Goal: Ask a question: Seek information or help from site administrators or community

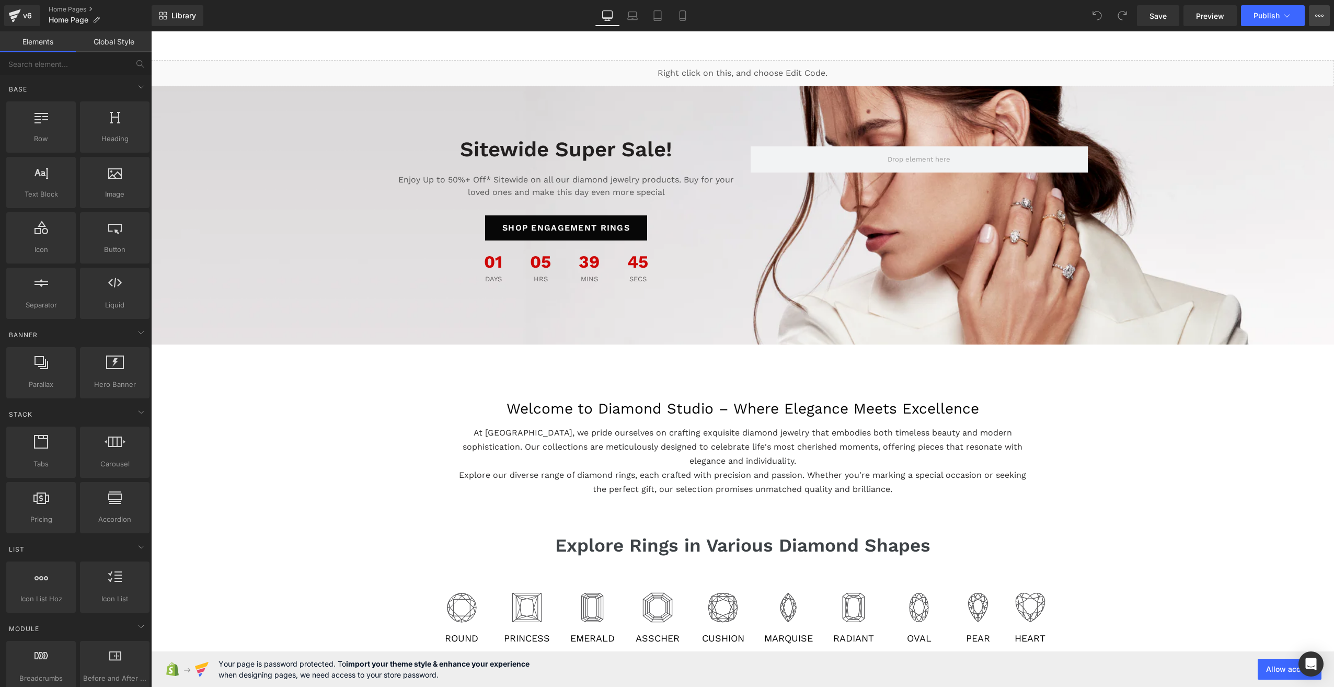
click at [1319, 6] on button "View Live Page View with current Template Save Template to Library Schedule Pub…" at bounding box center [1319, 15] width 21 height 21
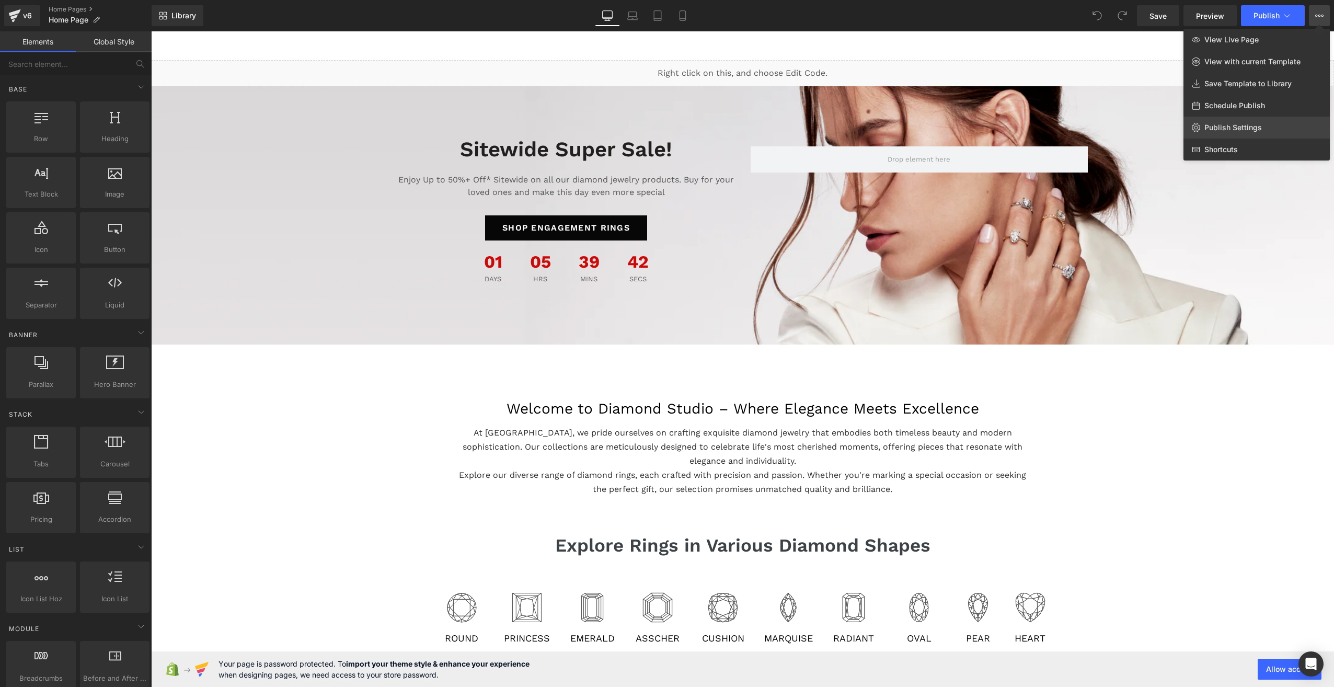
click at [1239, 123] on span "Publish Settings" at bounding box center [1232, 127] width 57 height 9
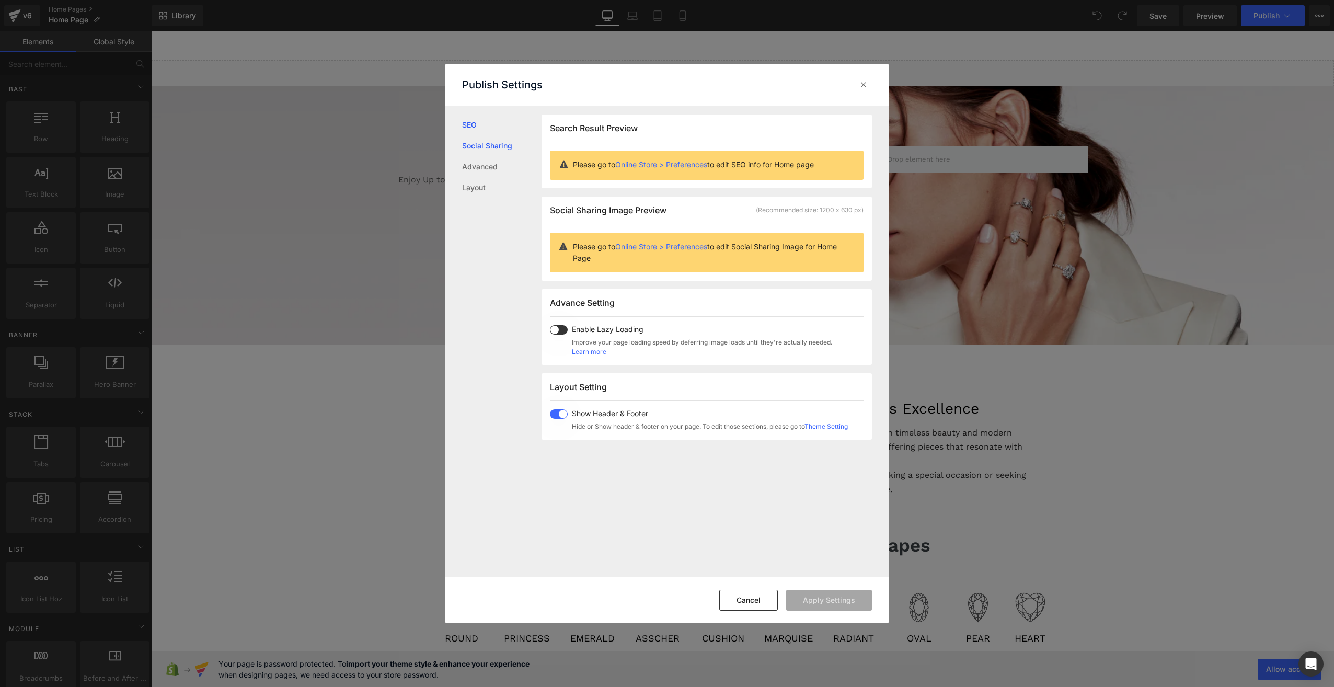
click at [498, 149] on link "Social Sharing" at bounding box center [501, 145] width 79 height 21
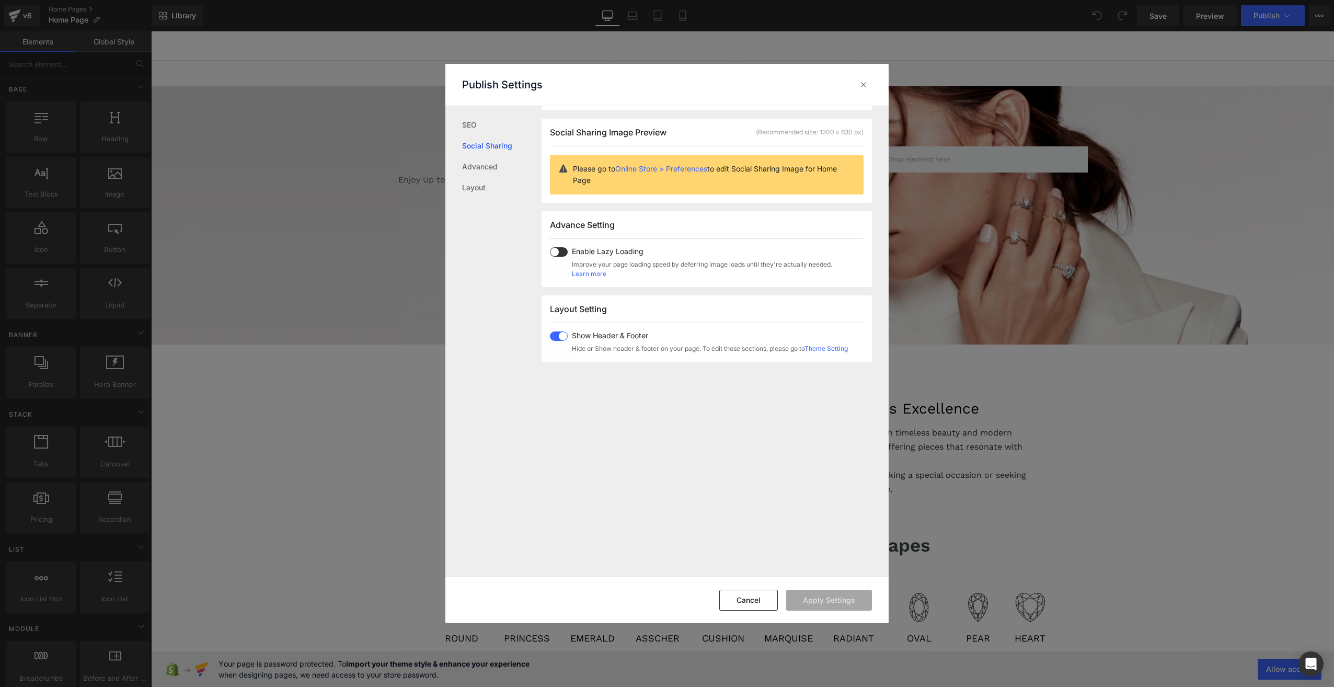
scroll to position [83, 0]
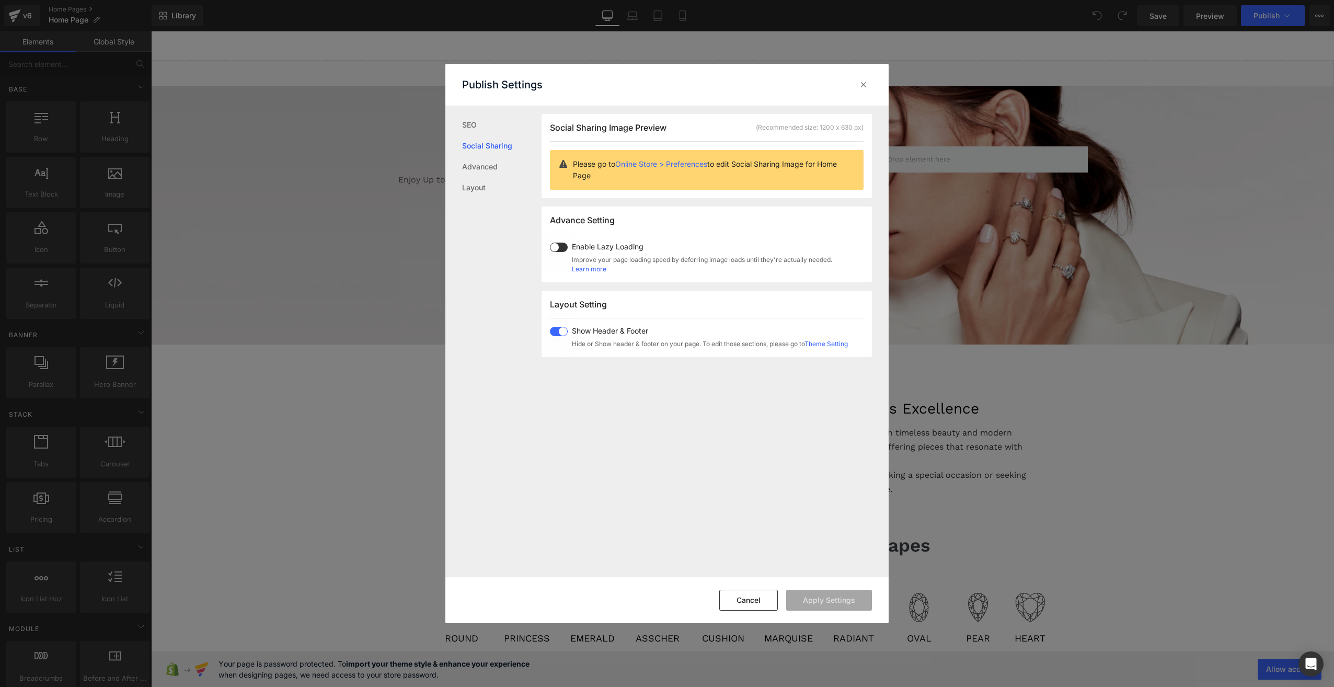
click at [643, 340] on span "Hide or Show header & footer on your page. To edit those sections, please go to…" at bounding box center [710, 343] width 276 height 9
click at [694, 165] on link "Online Store > Preferences" at bounding box center [661, 163] width 92 height 9
click at [489, 162] on link "Advanced" at bounding box center [501, 166] width 79 height 21
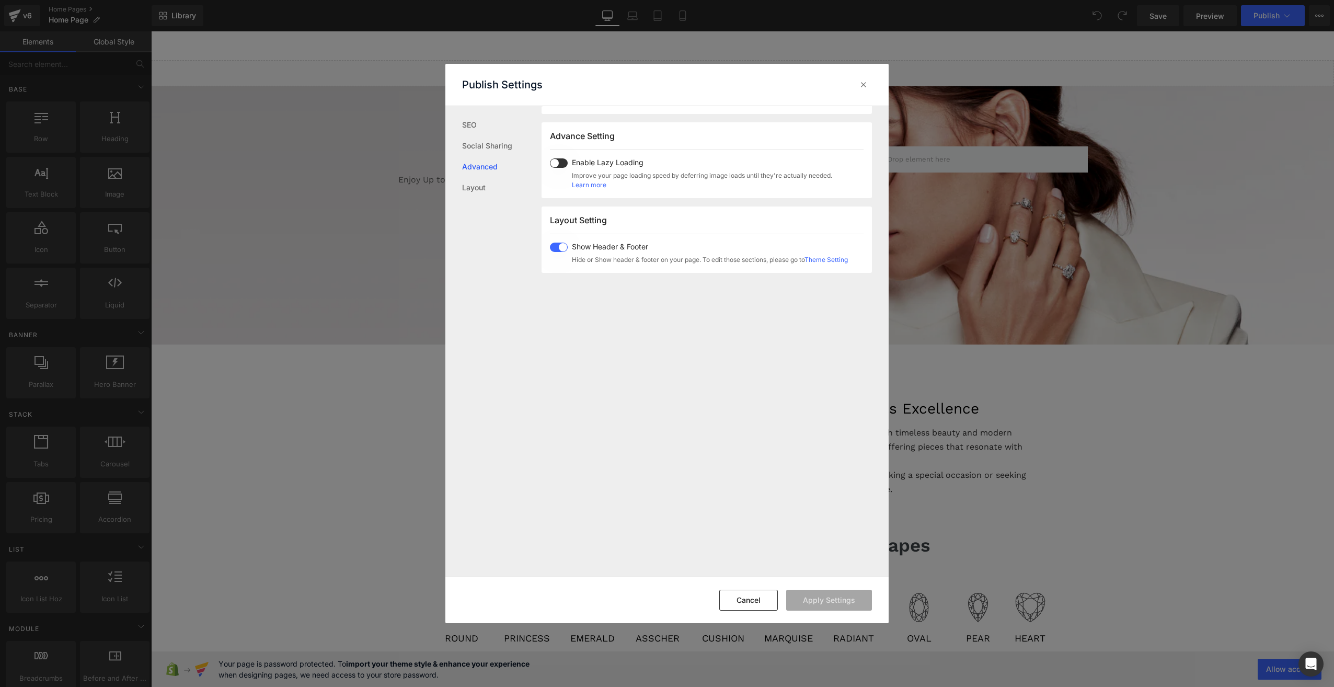
scroll to position [175, 0]
click at [474, 190] on link "Layout" at bounding box center [501, 187] width 79 height 21
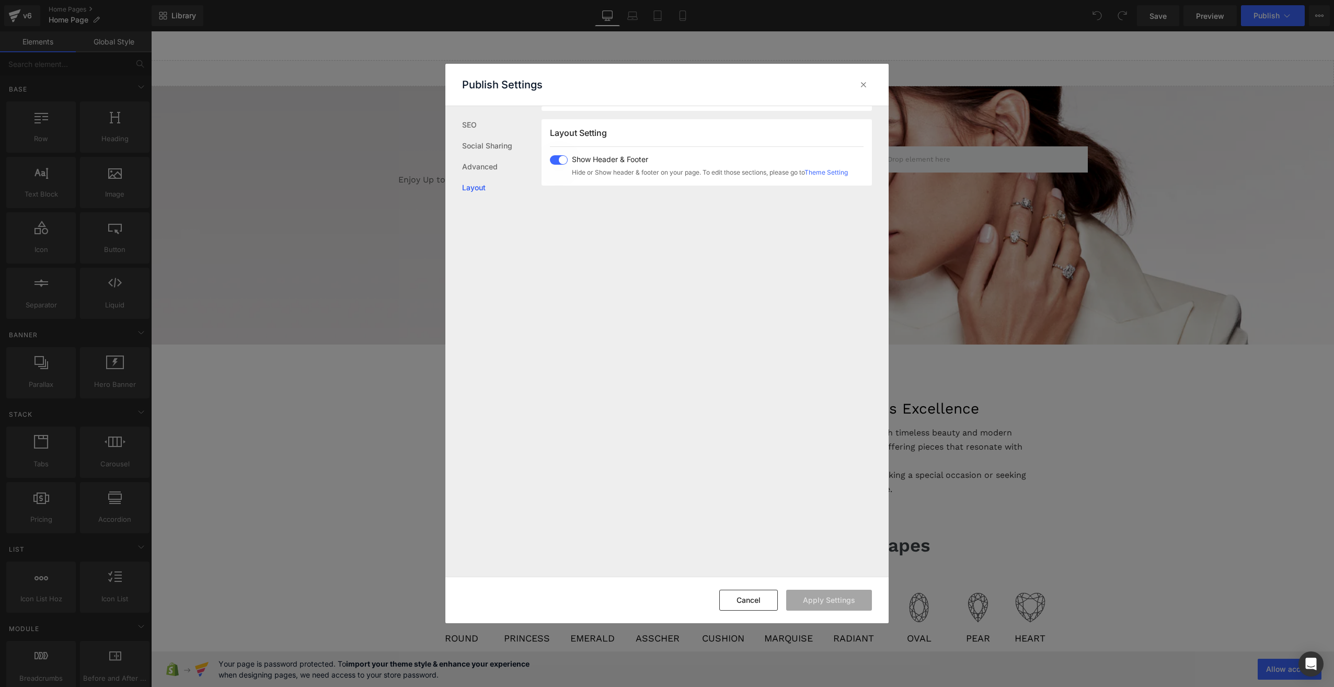
scroll to position [259, 0]
click at [481, 162] on link "Advanced" at bounding box center [501, 166] width 79 height 21
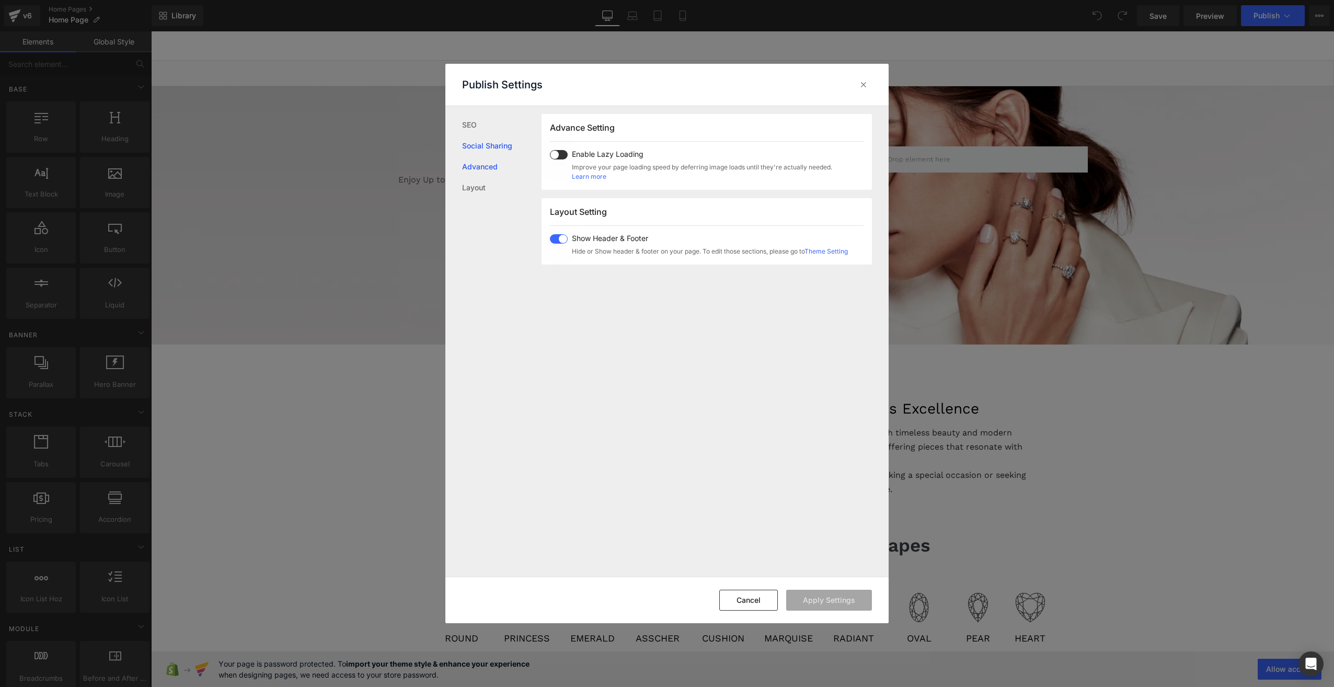
click at [481, 152] on link "Social Sharing" at bounding box center [501, 145] width 79 height 21
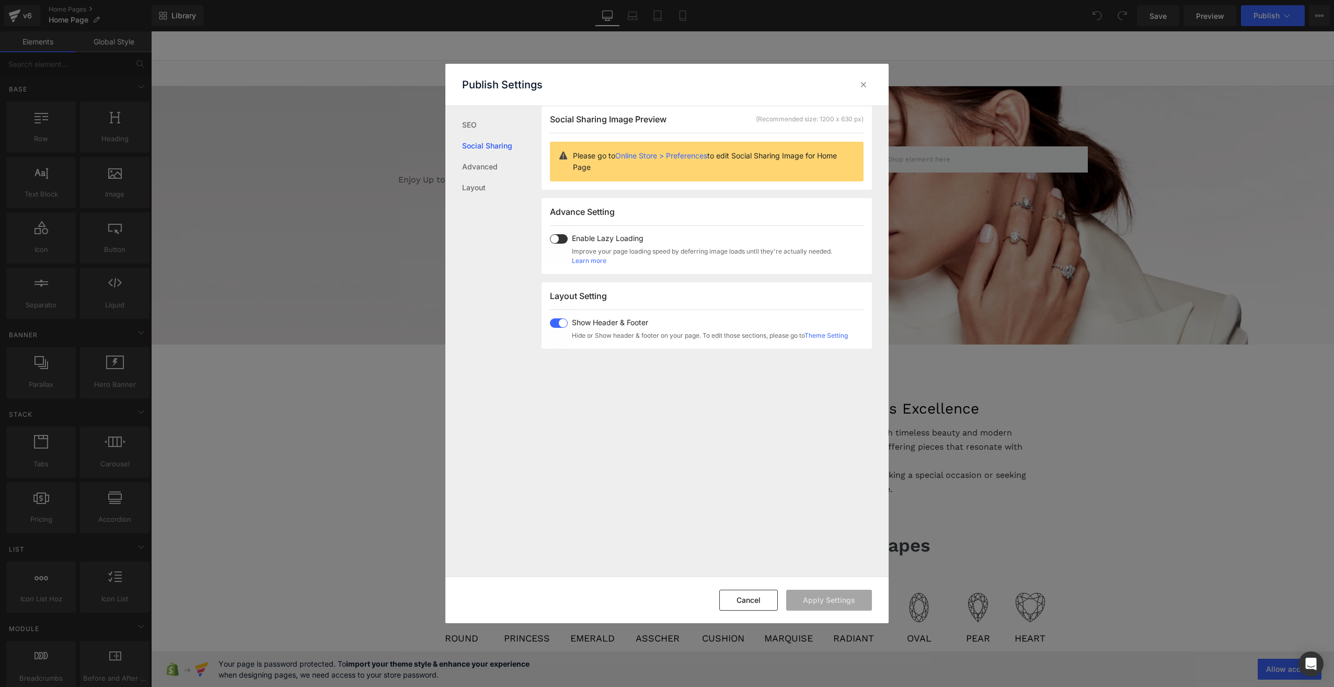
scroll to position [83, 0]
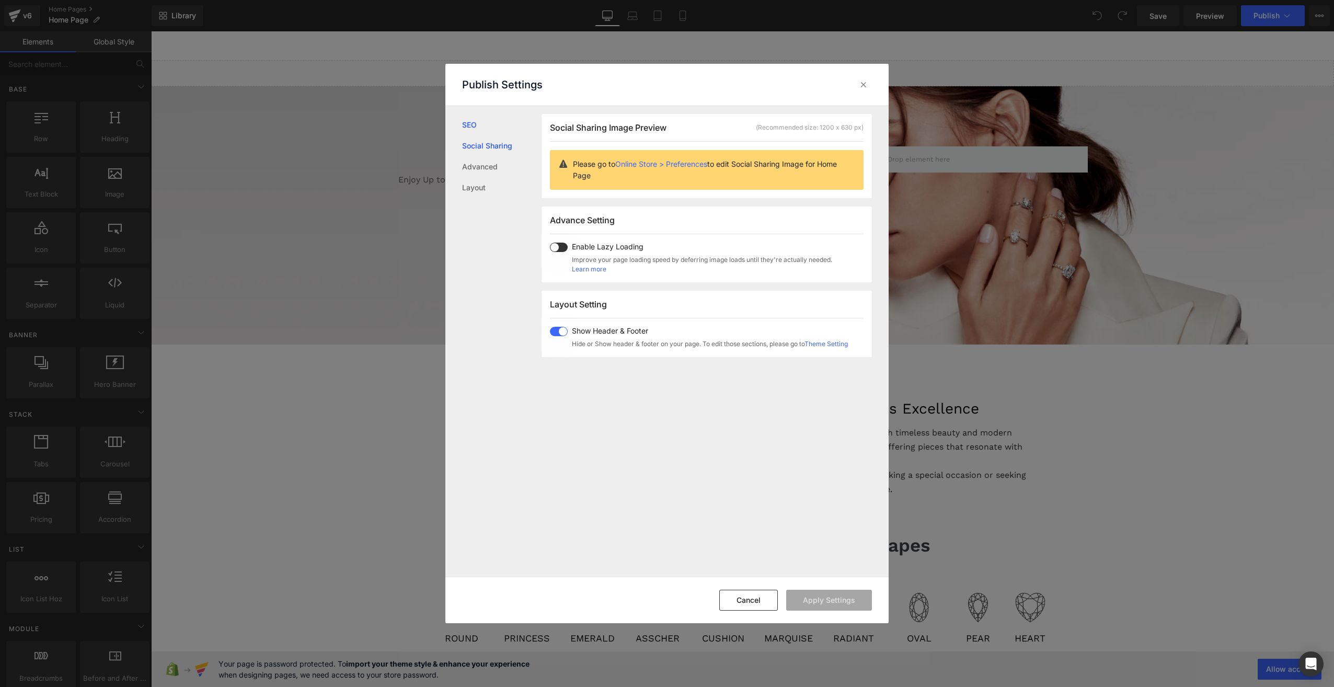
click at [474, 122] on link "SEO" at bounding box center [501, 124] width 79 height 21
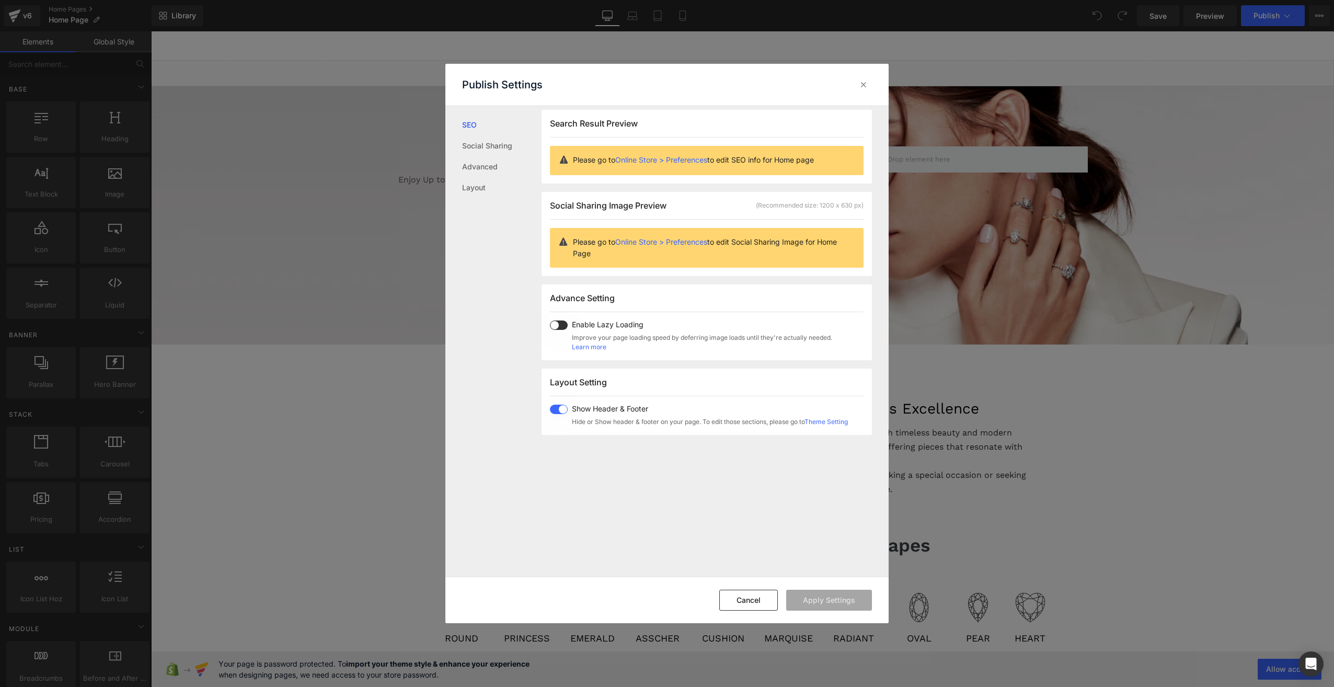
scroll to position [1, 0]
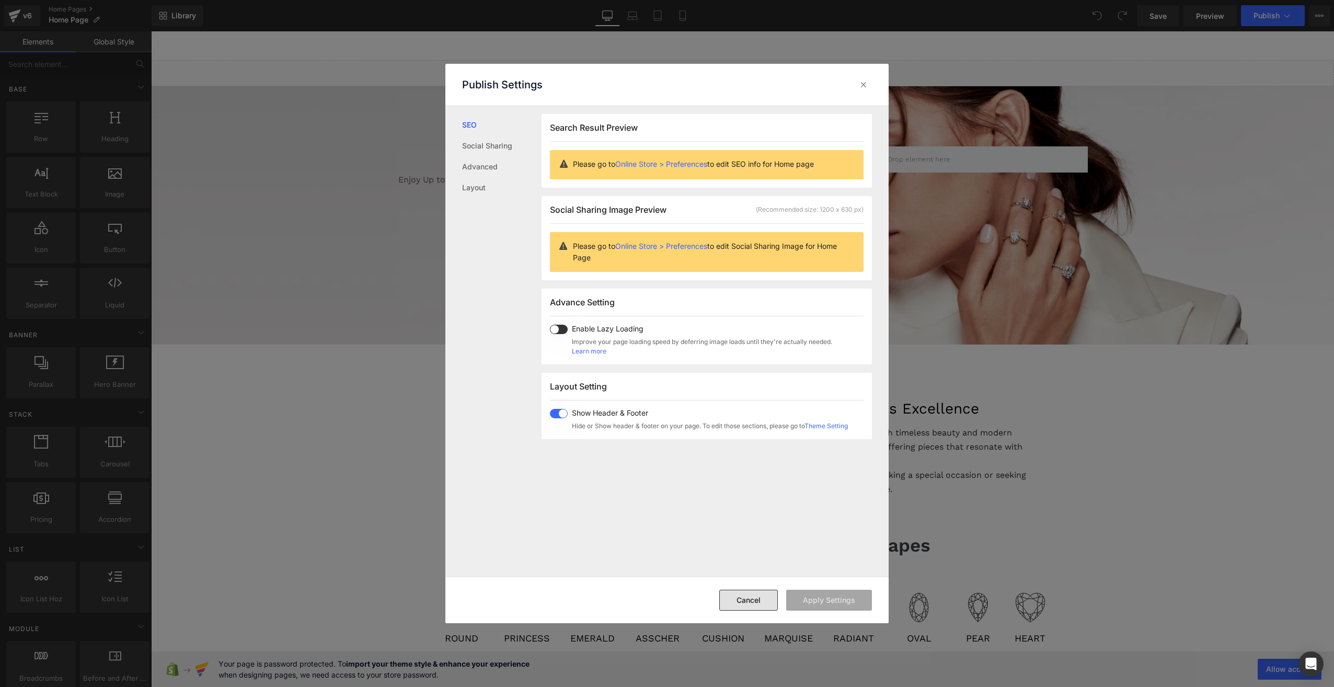
click at [762, 604] on button "Cancel" at bounding box center [748, 600] width 59 height 21
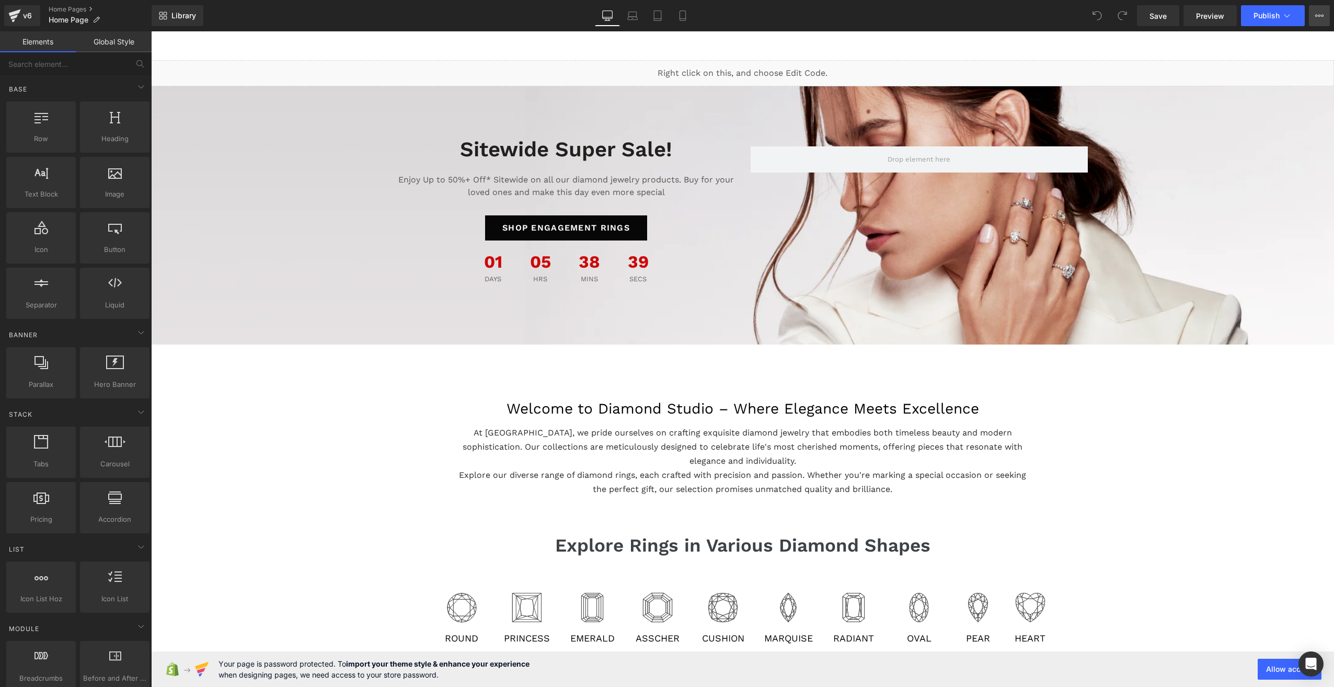
click at [1326, 21] on button "View Live Page View with current Template Save Template to Library Schedule Pub…" at bounding box center [1319, 15] width 21 height 21
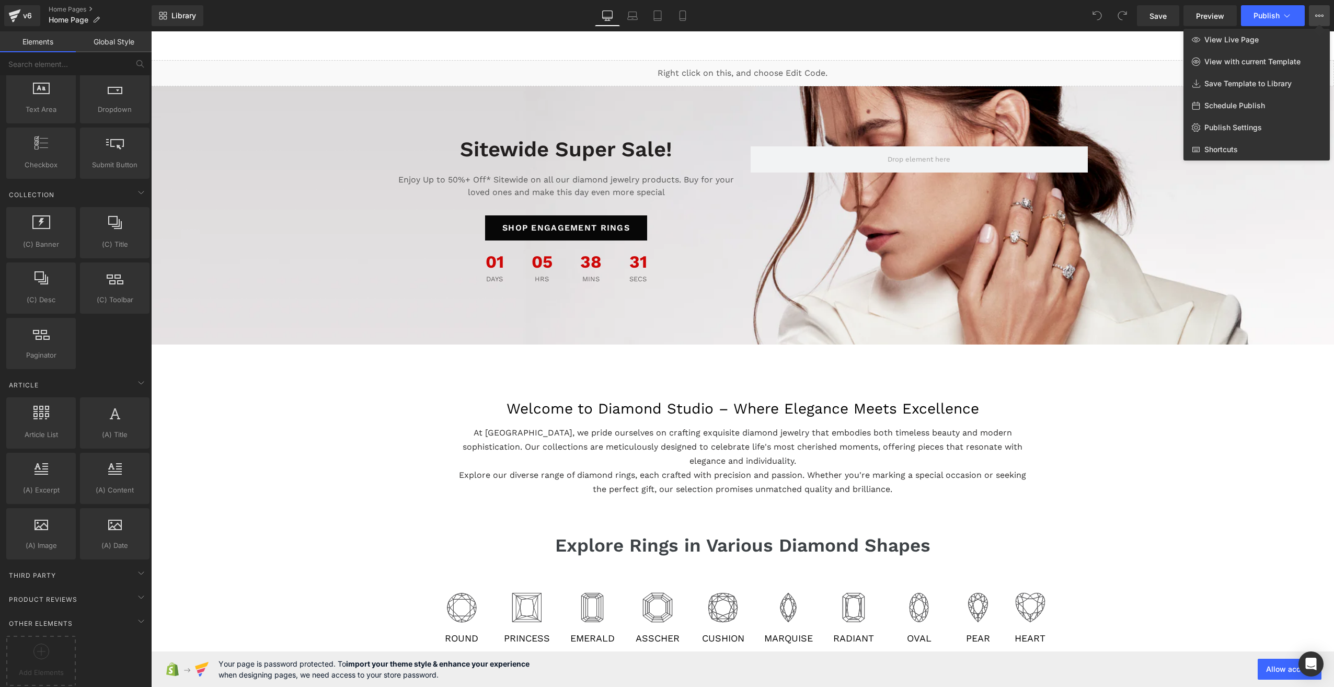
scroll to position [1694, 0]
click at [105, 570] on div "Third Party" at bounding box center [77, 574] width 147 height 21
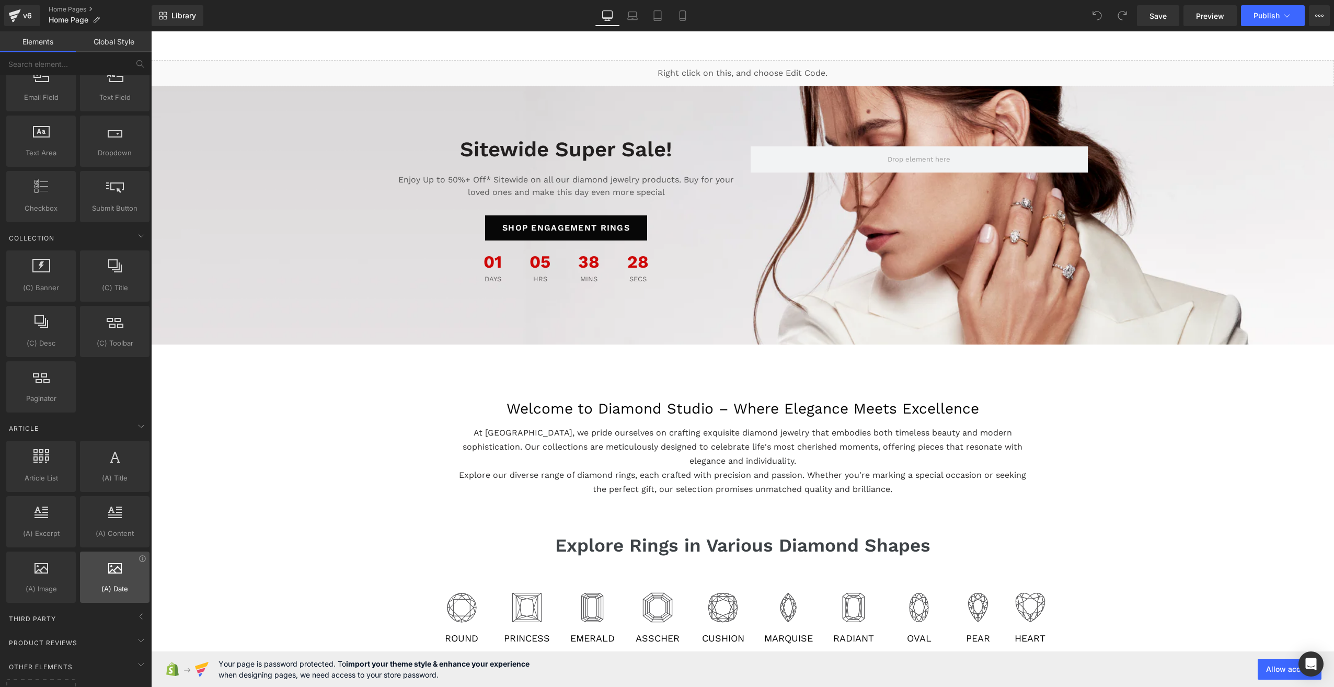
scroll to position [1642, 0]
click at [108, 566] on icon at bounding box center [115, 568] width 14 height 14
click at [1099, 18] on icon at bounding box center [1096, 15] width 9 height 9
click at [1093, 9] on span at bounding box center [1097, 15] width 21 height 21
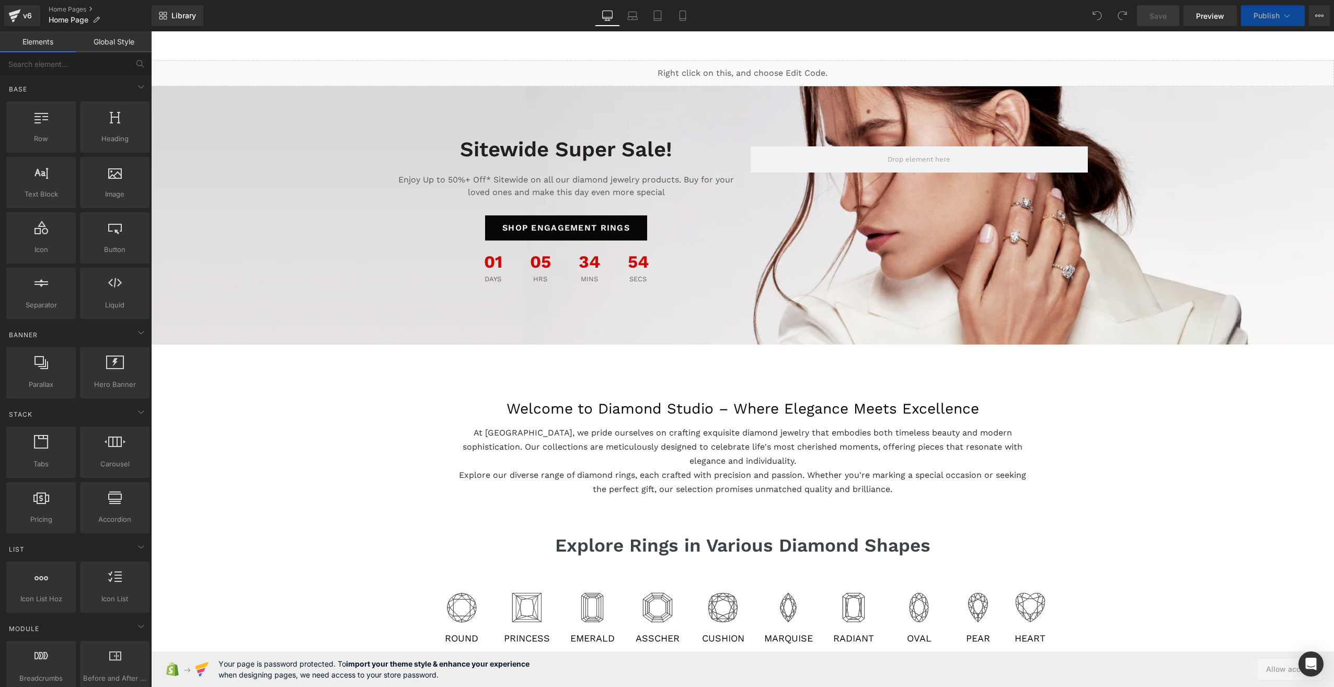
click at [116, 37] on link "Global Style" at bounding box center [114, 41] width 76 height 21
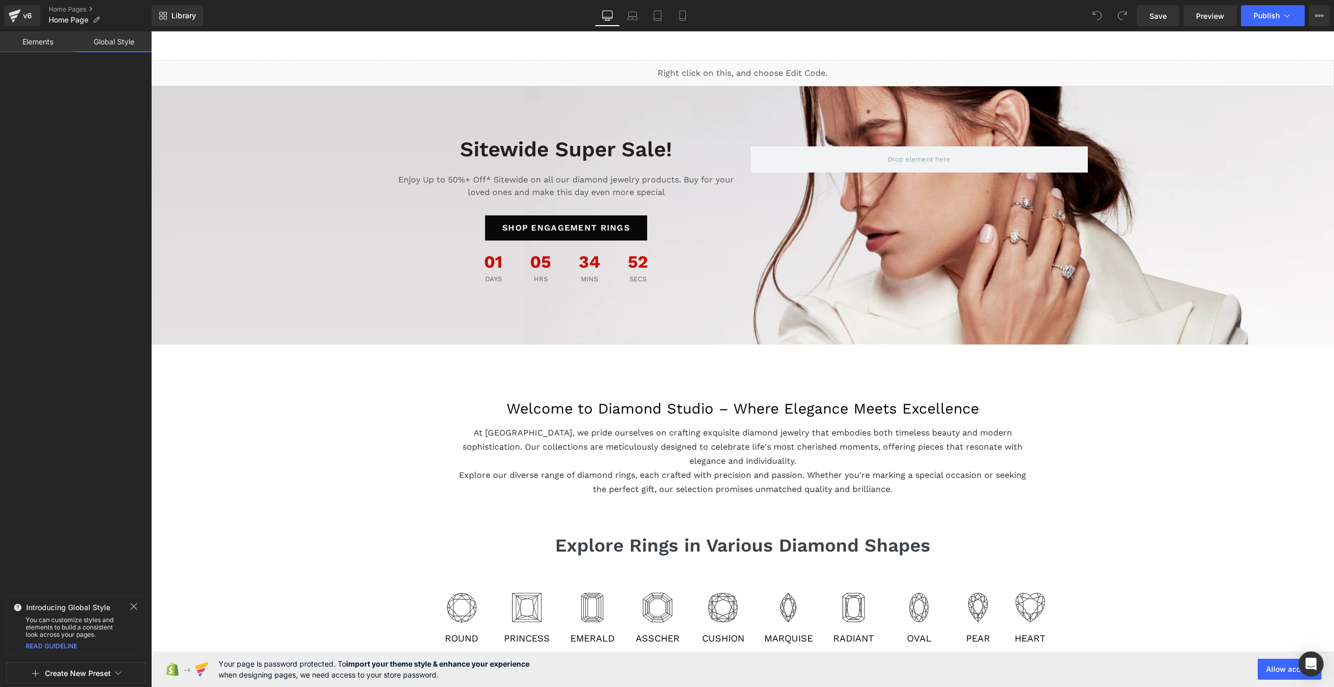
click at [48, 39] on link "Elements" at bounding box center [38, 41] width 76 height 21
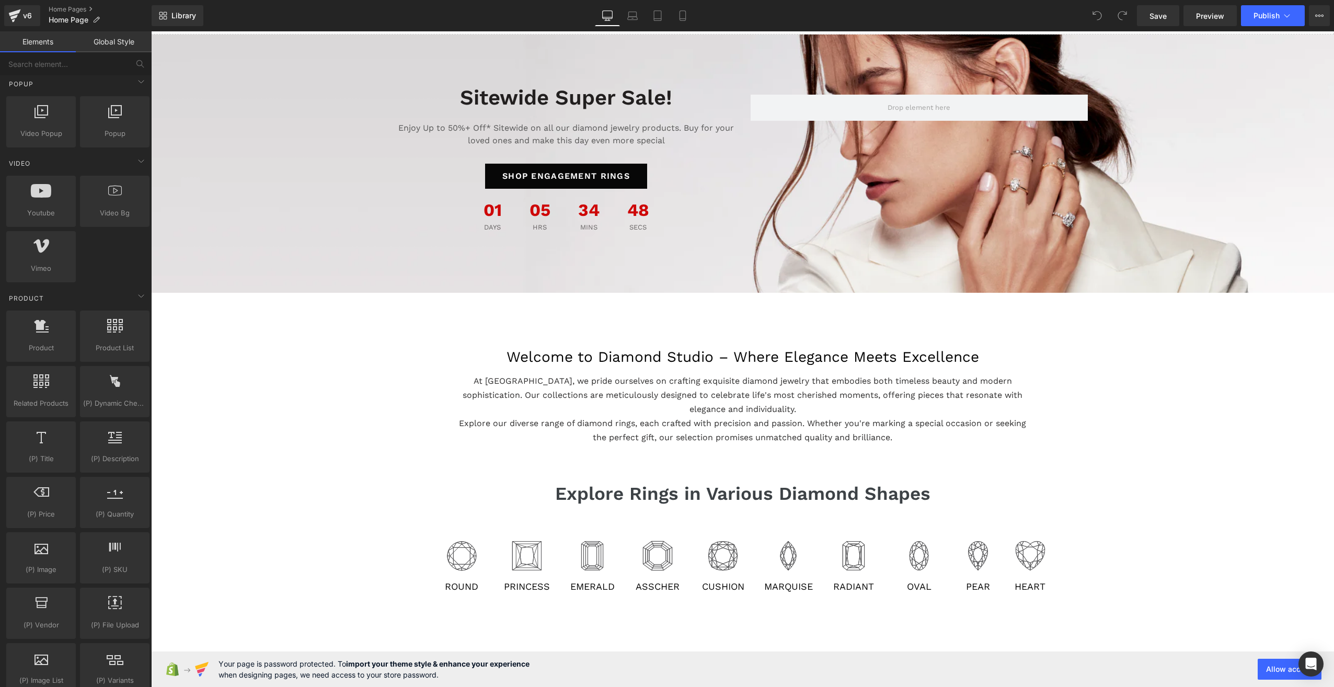
scroll to position [52, 0]
click at [1310, 661] on icon "Open Intercom Messenger" at bounding box center [1311, 664] width 12 height 14
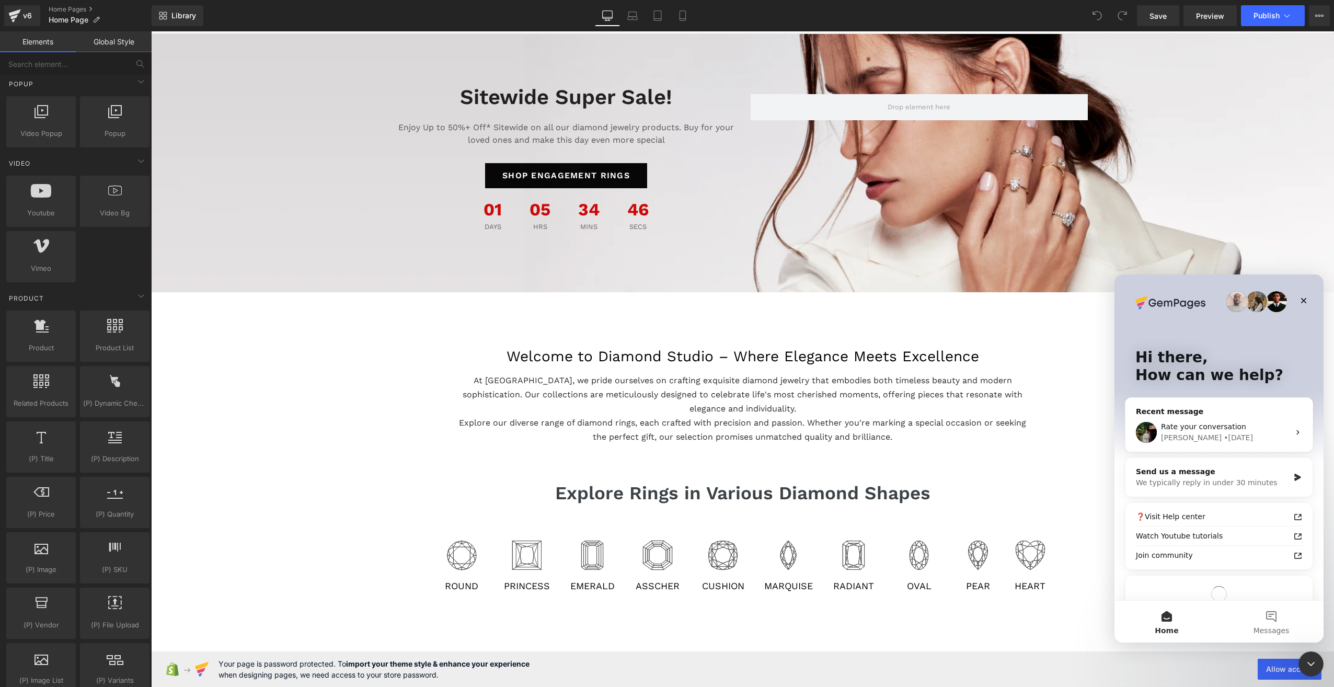
scroll to position [0, 0]
click at [1215, 432] on div "Rate your conversation" at bounding box center [1225, 426] width 129 height 11
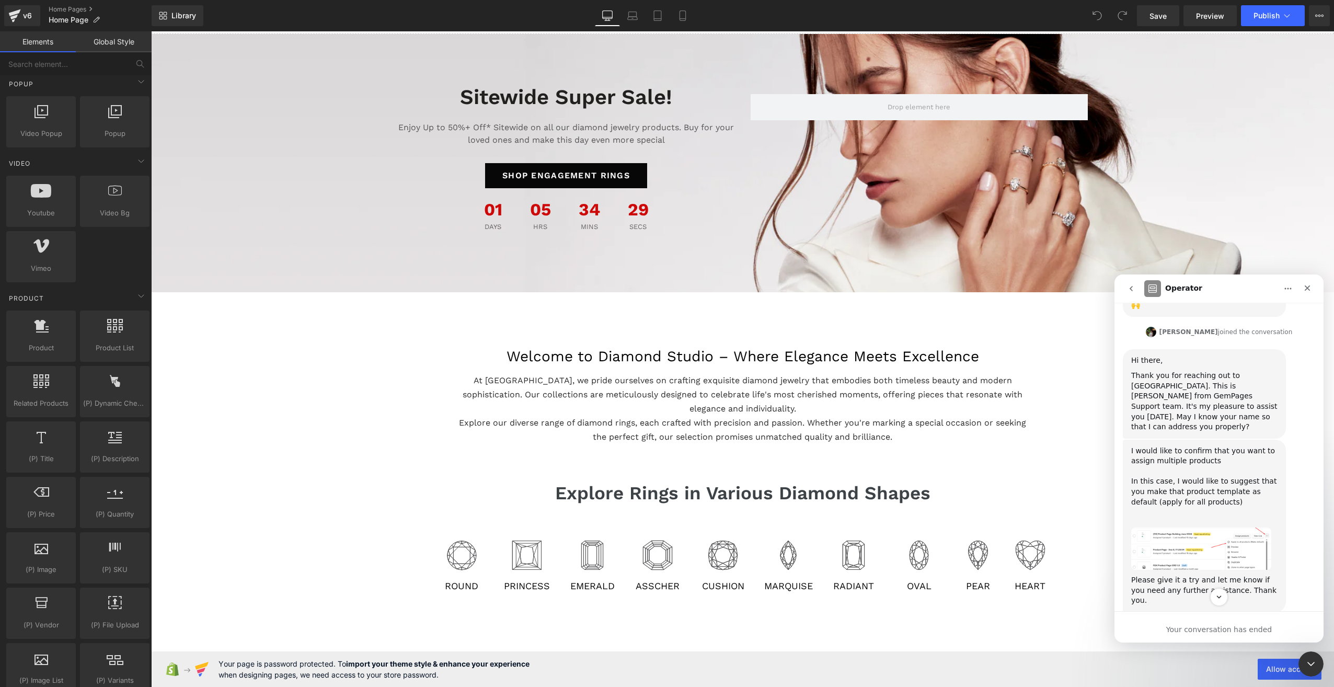
scroll to position [285, 0]
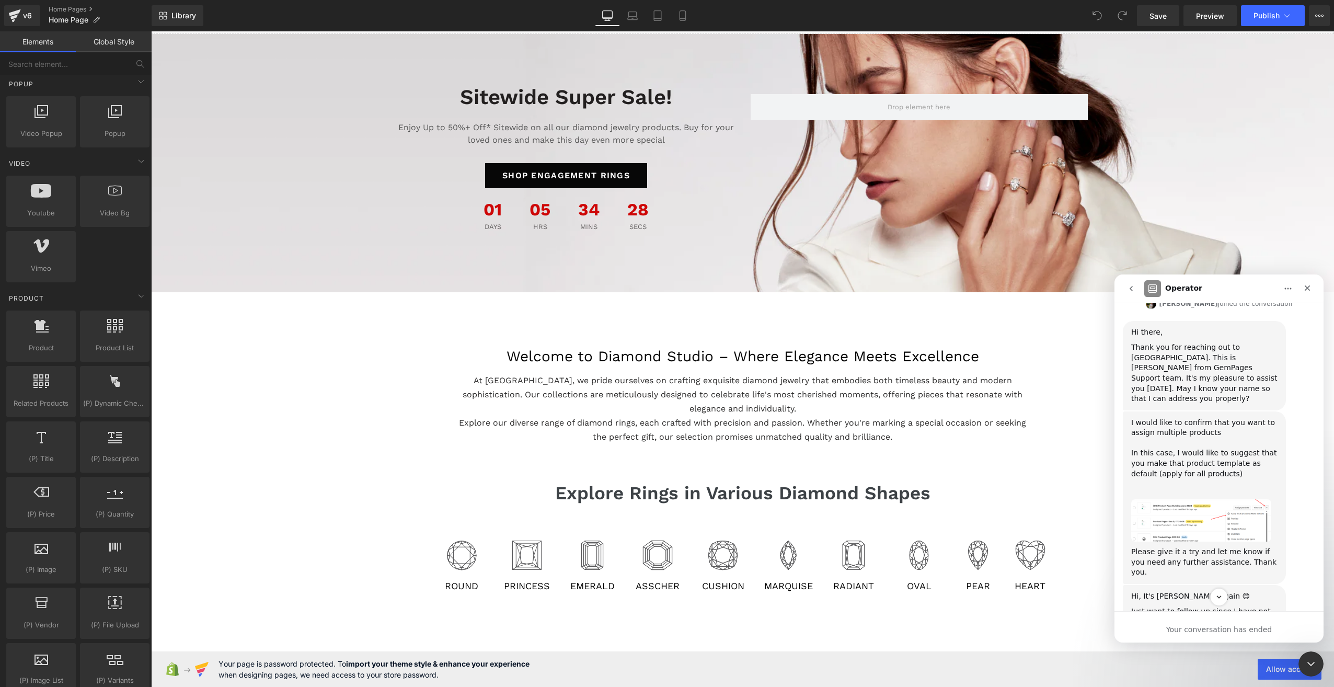
click at [1237, 499] on img "Jeremy says…" at bounding box center [1201, 520] width 140 height 42
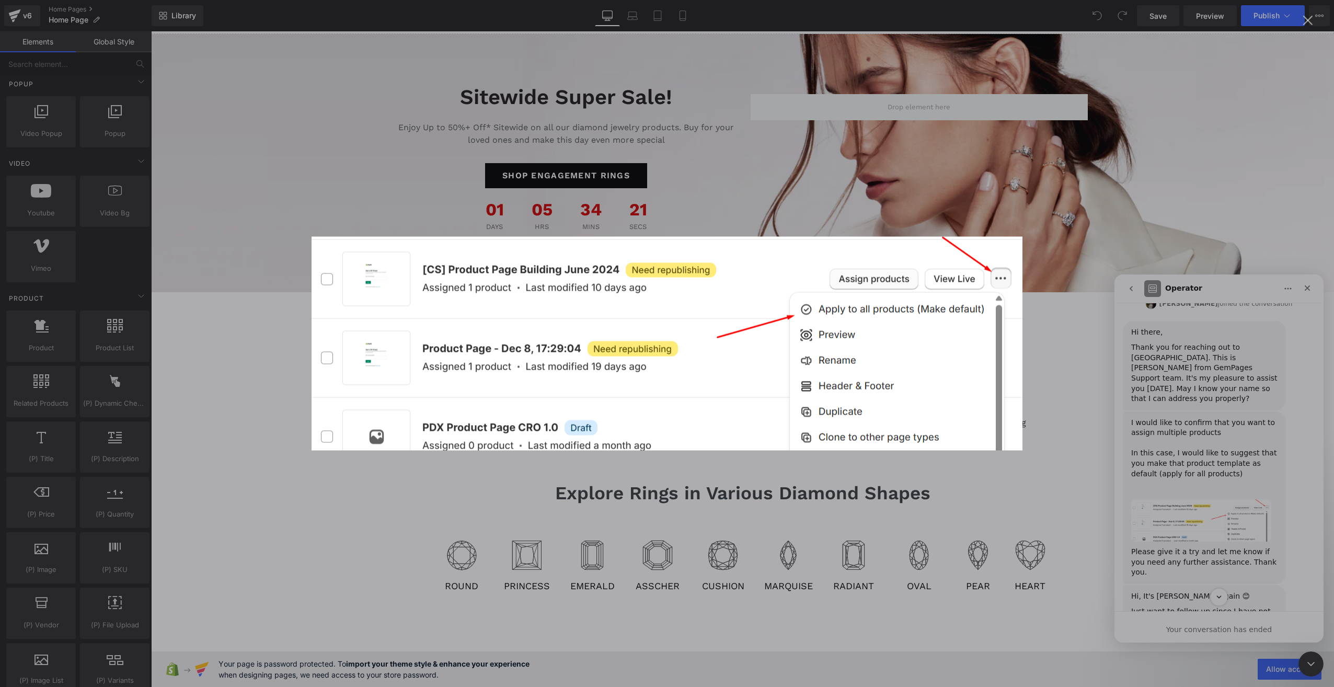
click at [1236, 490] on div "Intercom messenger" at bounding box center [667, 343] width 1334 height 687
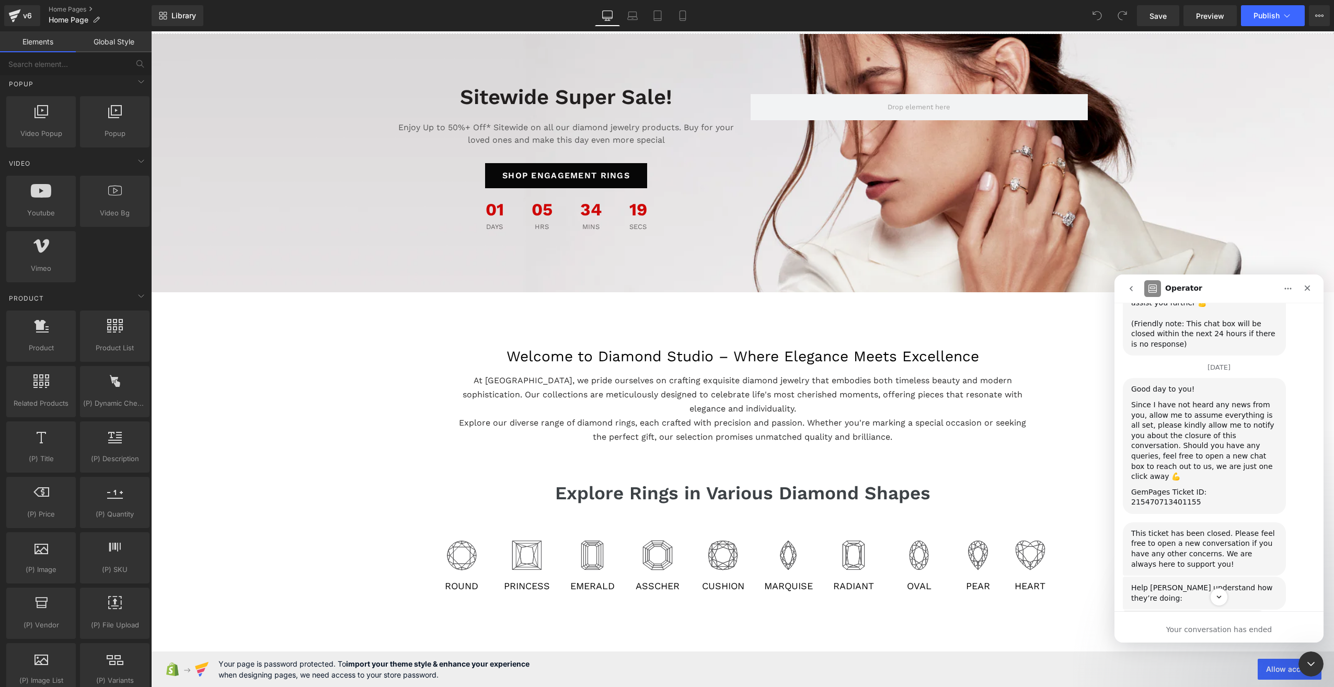
scroll to position [651, 0]
click at [1304, 659] on icon "Close Intercom Messenger" at bounding box center [1309, 662] width 13 height 13
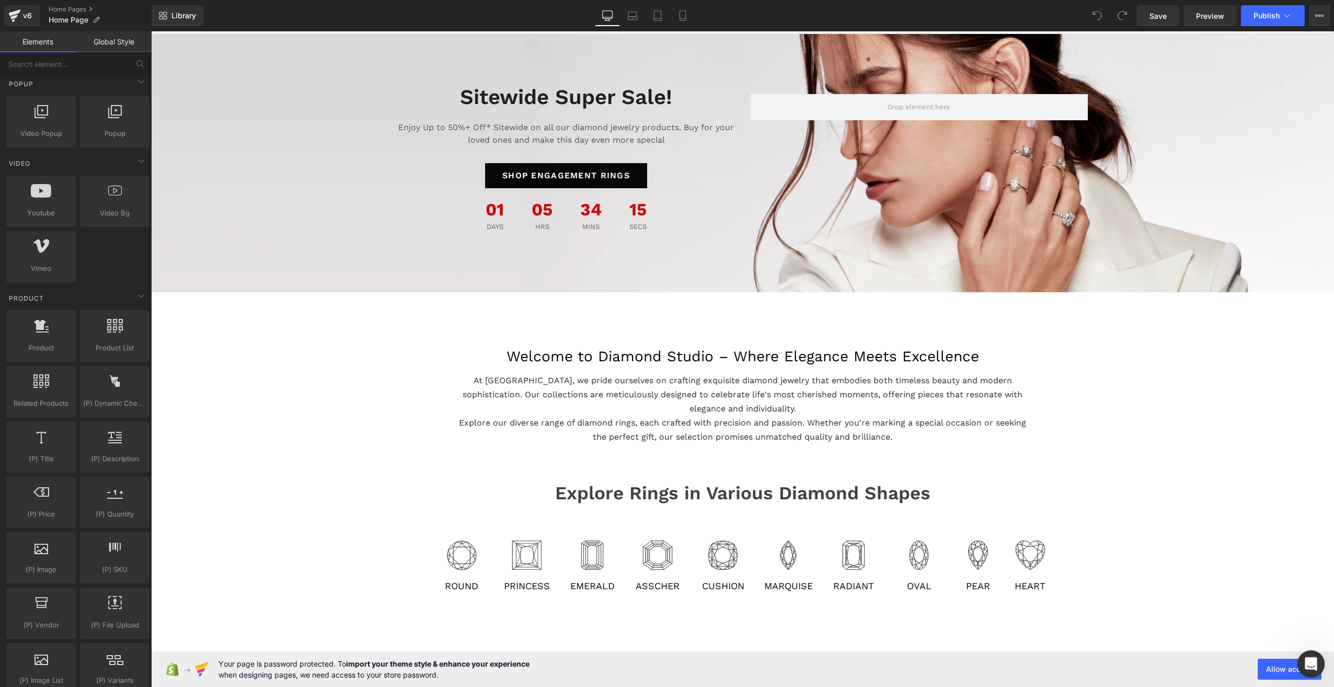
click at [1311, 671] on div "Open Intercom Messenger" at bounding box center [1309, 662] width 34 height 34
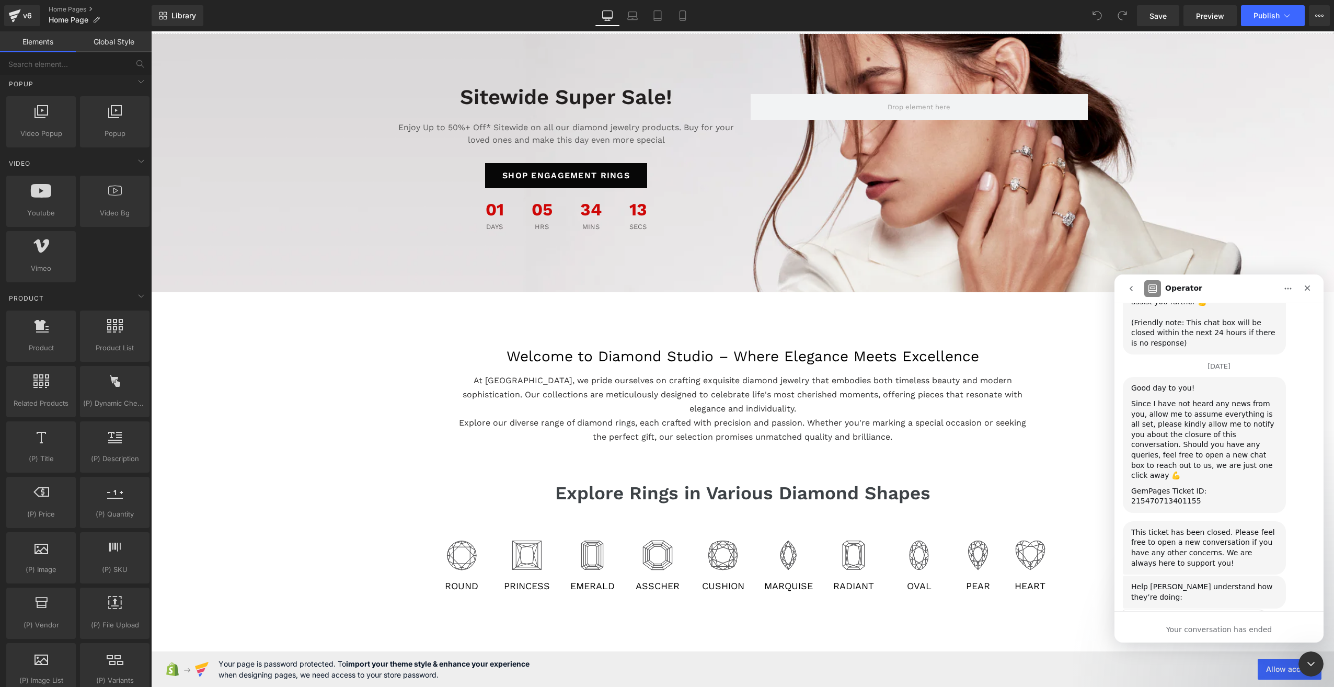
click at [1128, 293] on button "go back" at bounding box center [1131, 289] width 20 height 20
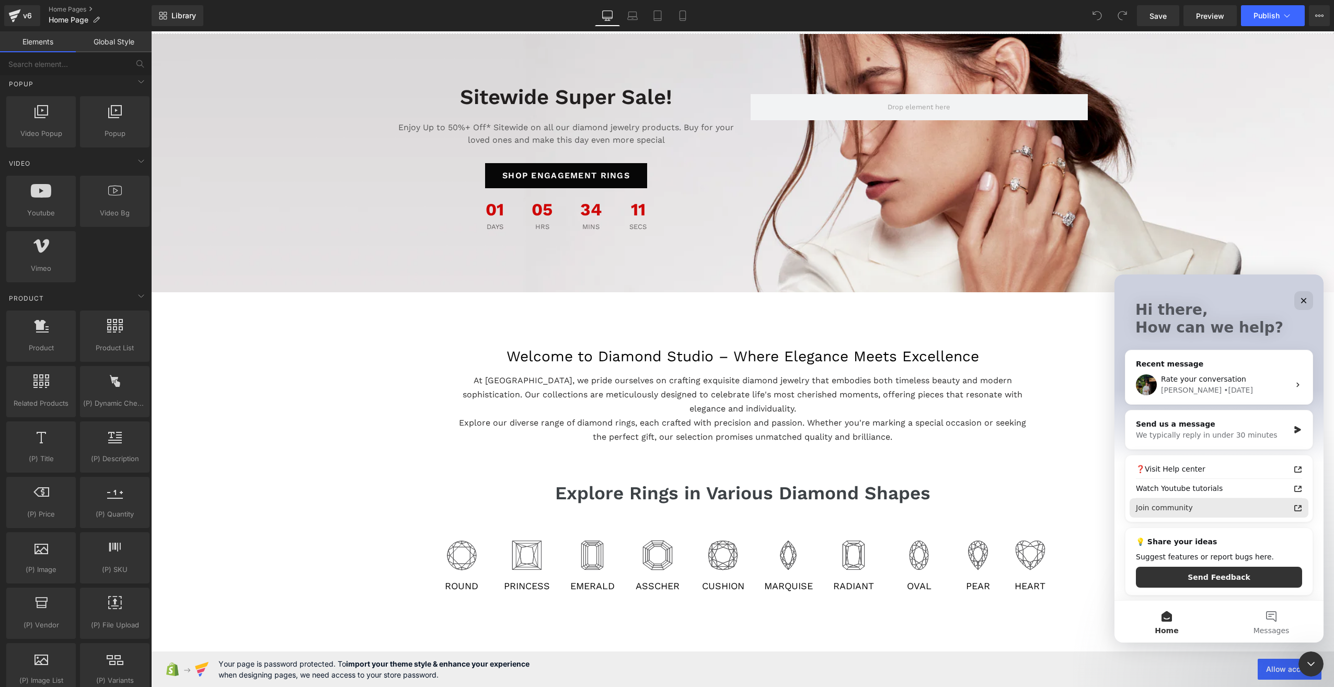
scroll to position [48, 0]
click at [1290, 614] on button "Messages" at bounding box center [1271, 622] width 105 height 42
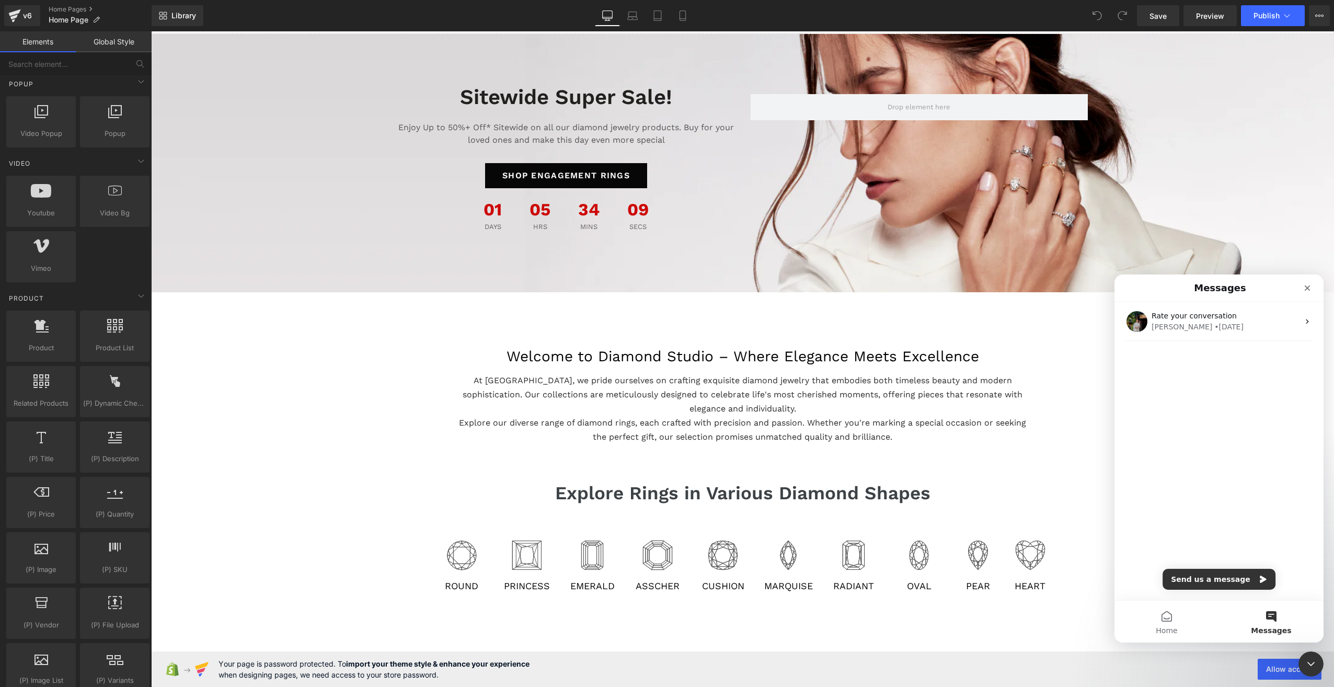
click at [1279, 620] on button "Messages" at bounding box center [1271, 622] width 105 height 42
click at [1212, 580] on button "Send us a message" at bounding box center [1218, 579] width 113 height 21
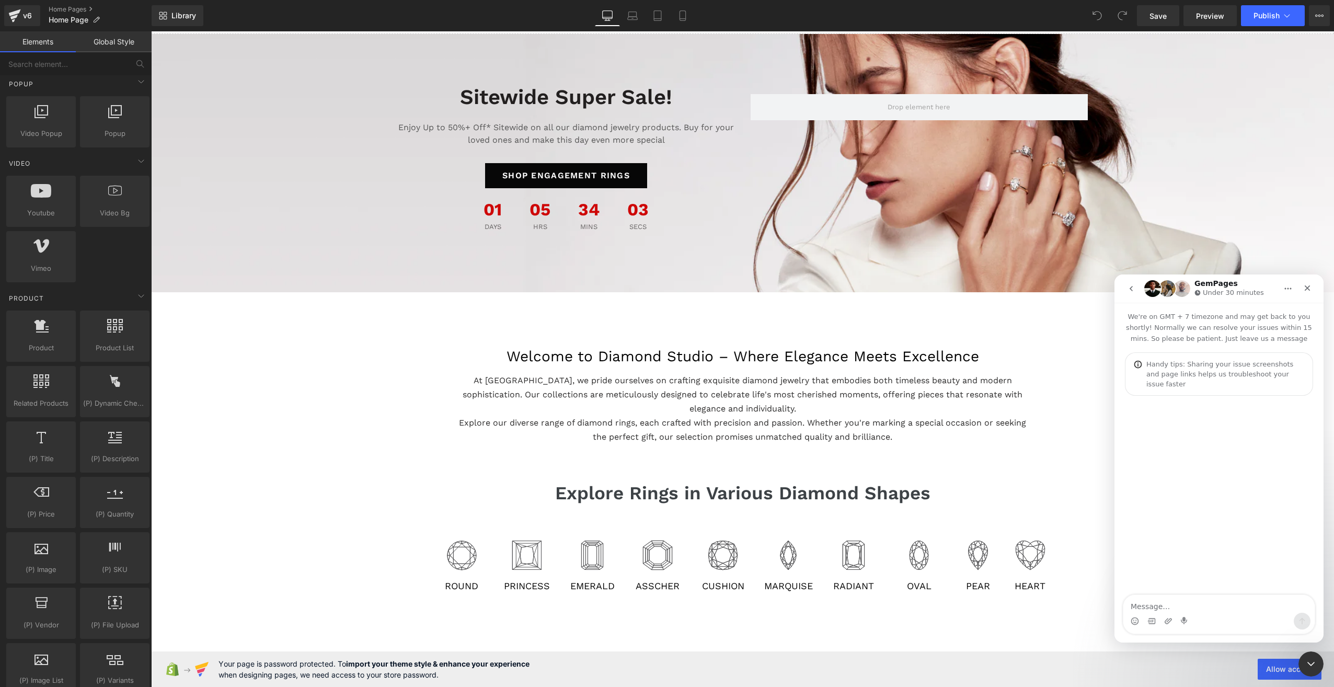
click at [1179, 604] on textarea "Message…" at bounding box center [1218, 604] width 191 height 18
type textarea "why does my url redirect to [URL][DOMAIN_NAME]"
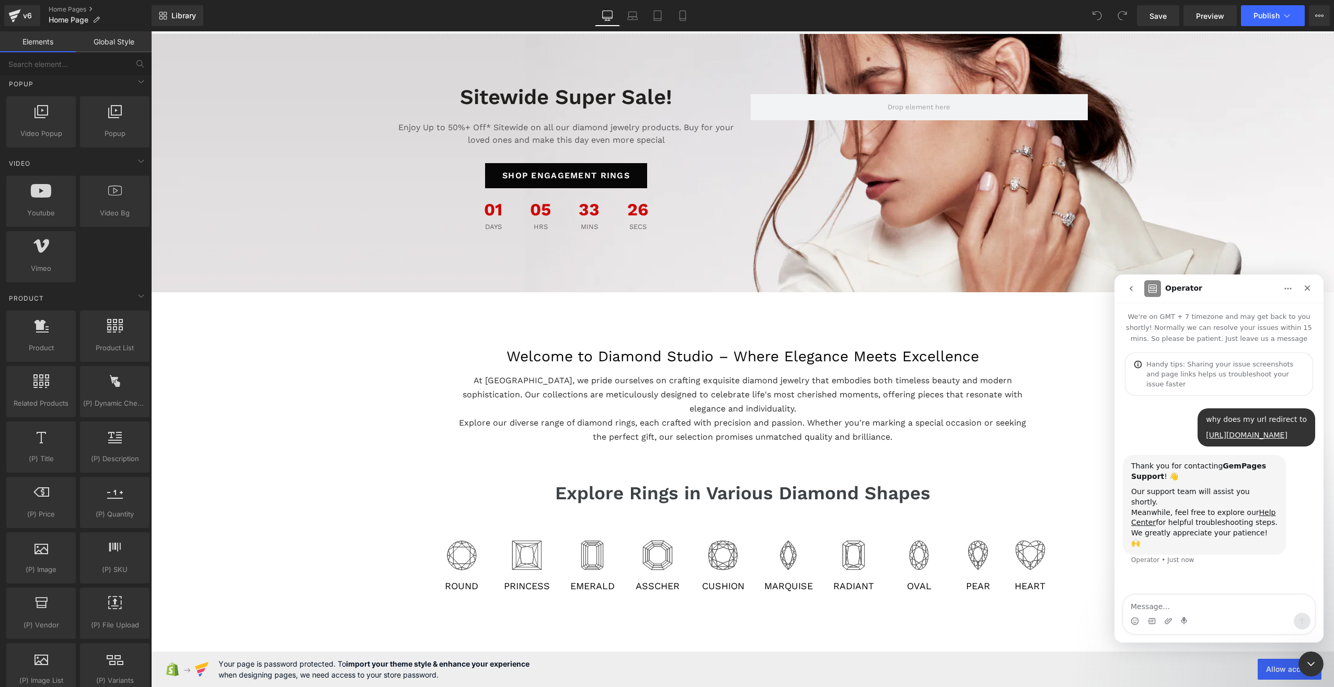
click at [300, 426] on div at bounding box center [667, 327] width 1334 height 655
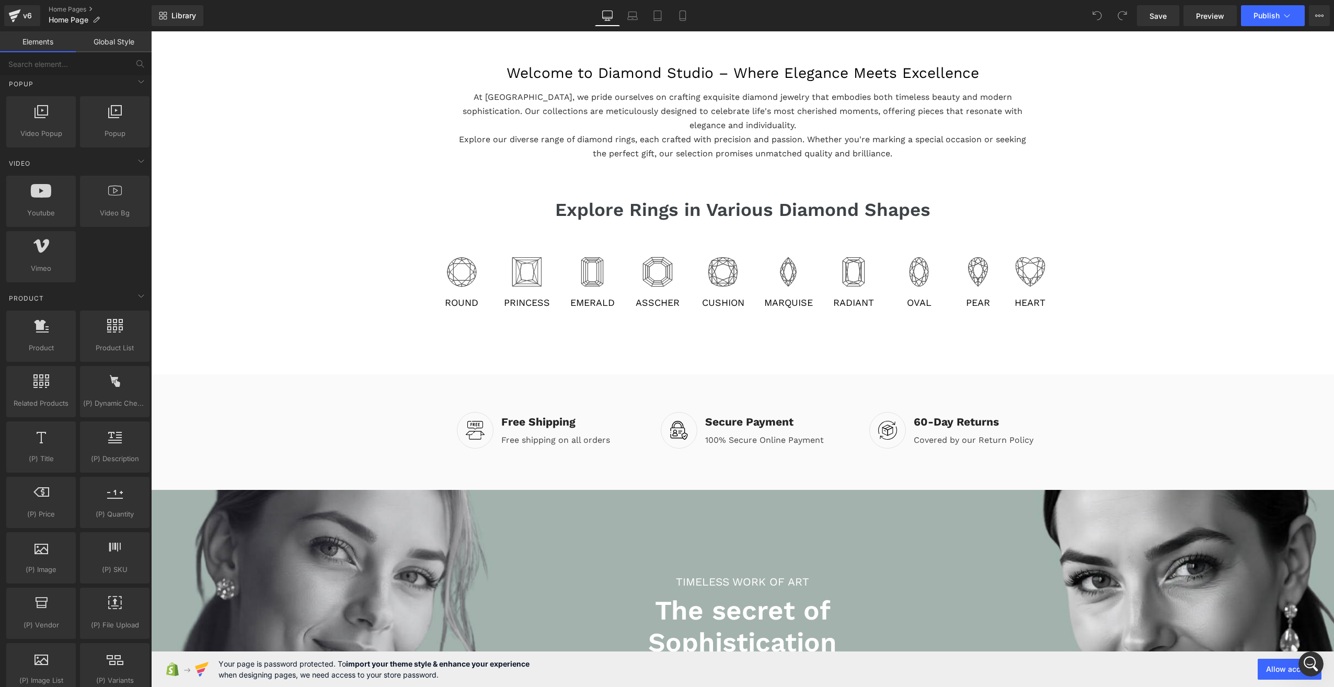
scroll to position [0, 0]
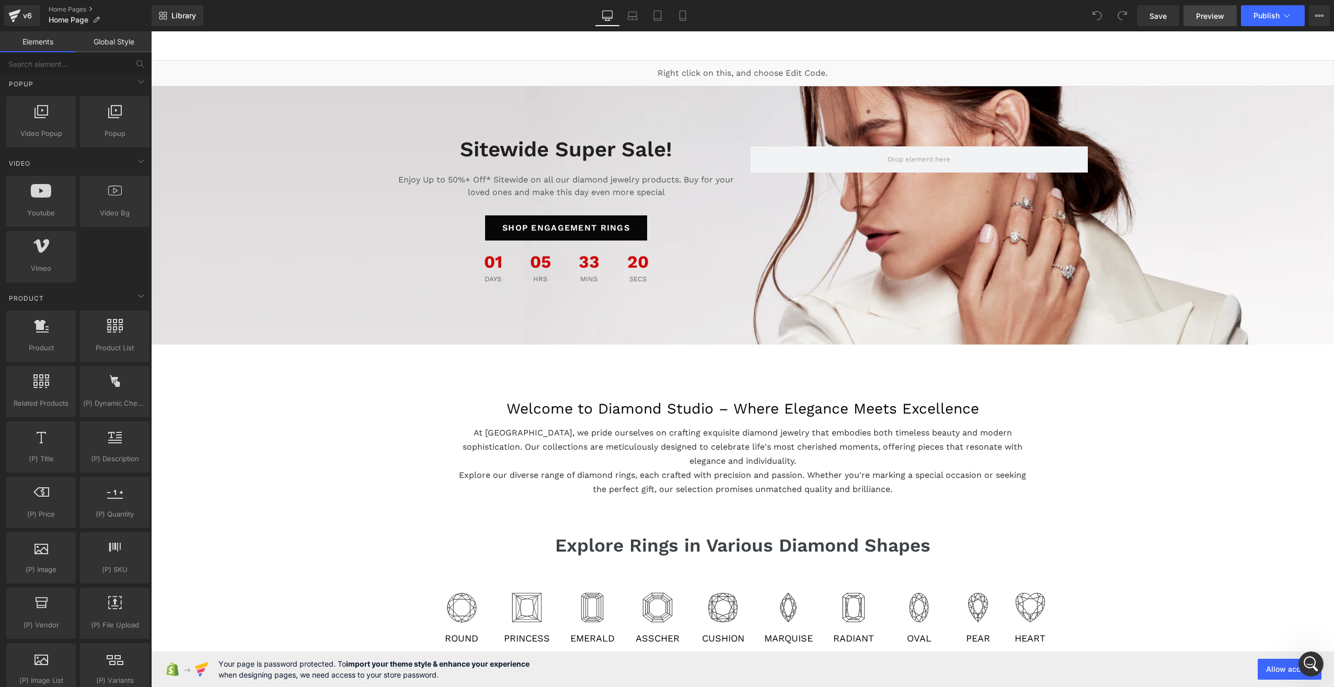
click at [1219, 22] on link "Preview" at bounding box center [1209, 15] width 53 height 21
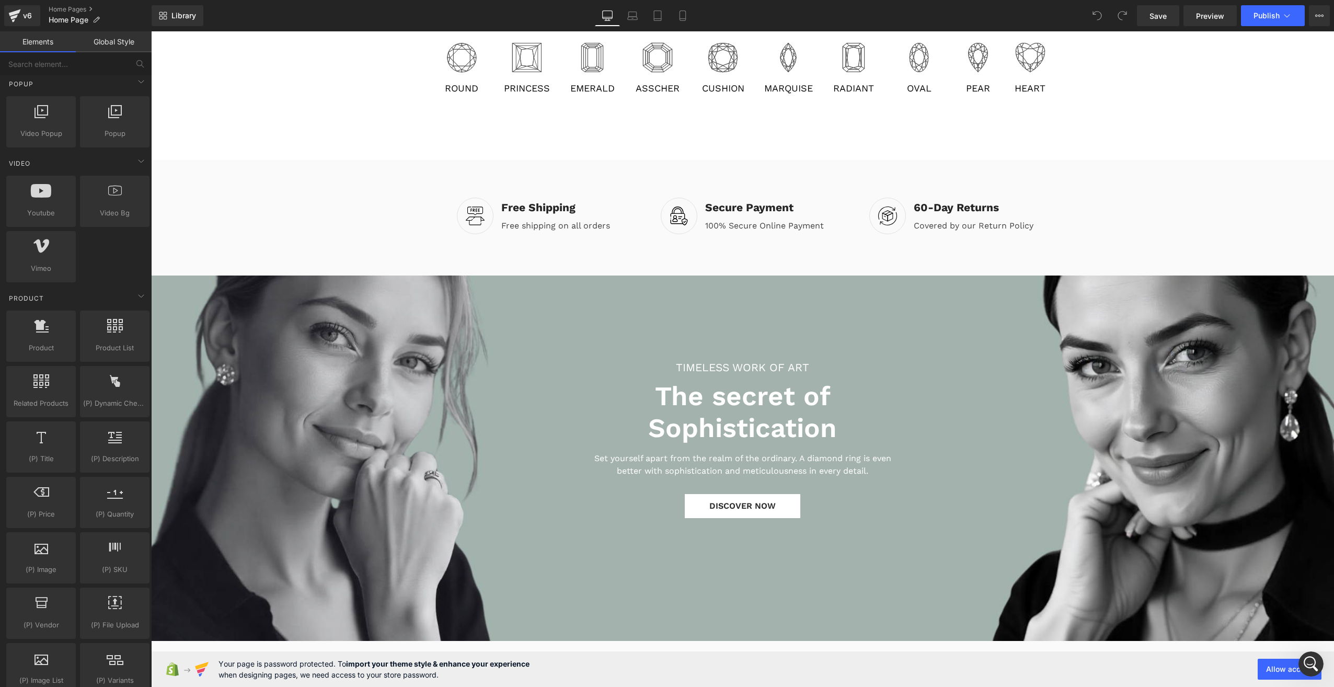
scroll to position [575, 0]
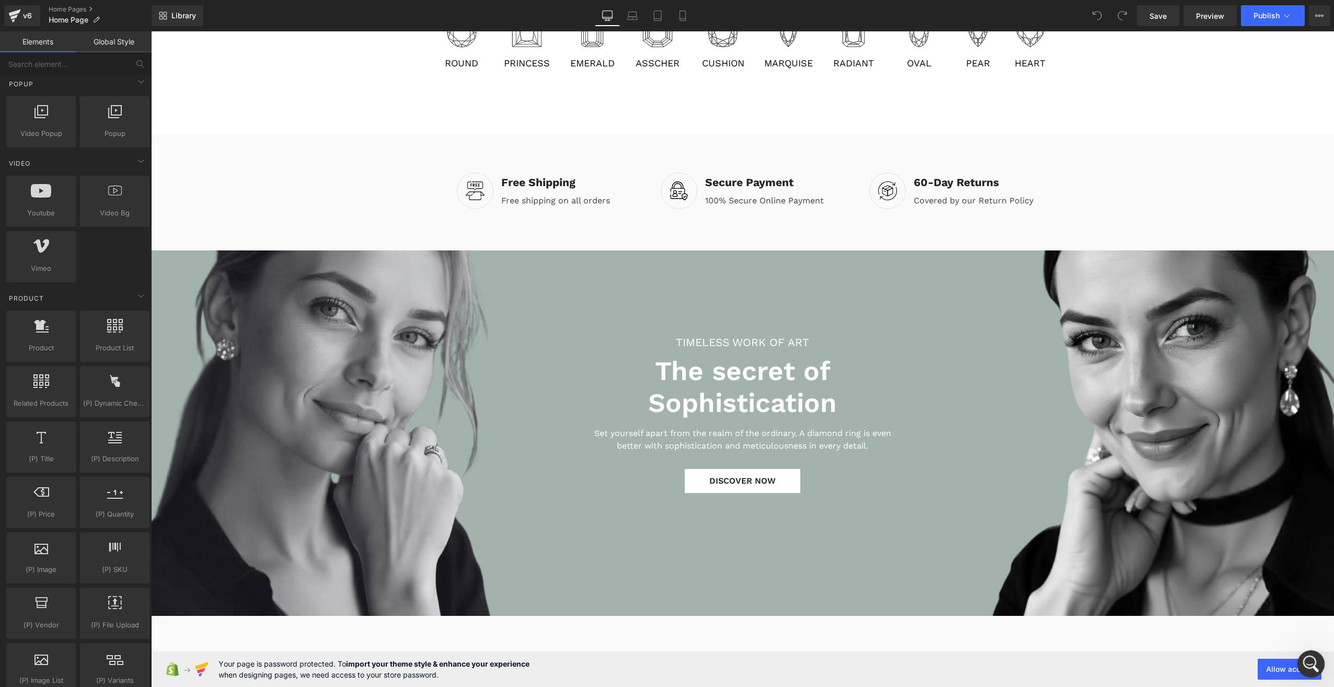
click at [1318, 662] on div "Open Intercom Messenger" at bounding box center [1309, 662] width 34 height 34
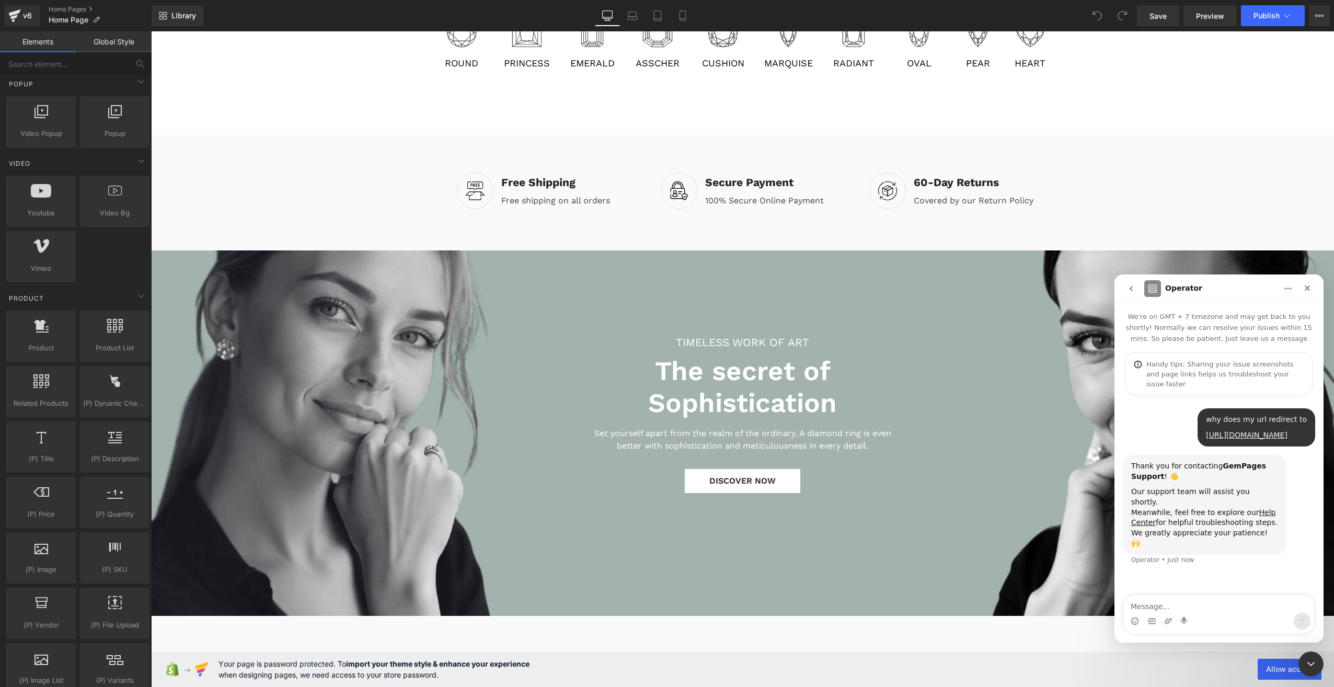
click at [1128, 282] on button "go back" at bounding box center [1131, 289] width 20 height 20
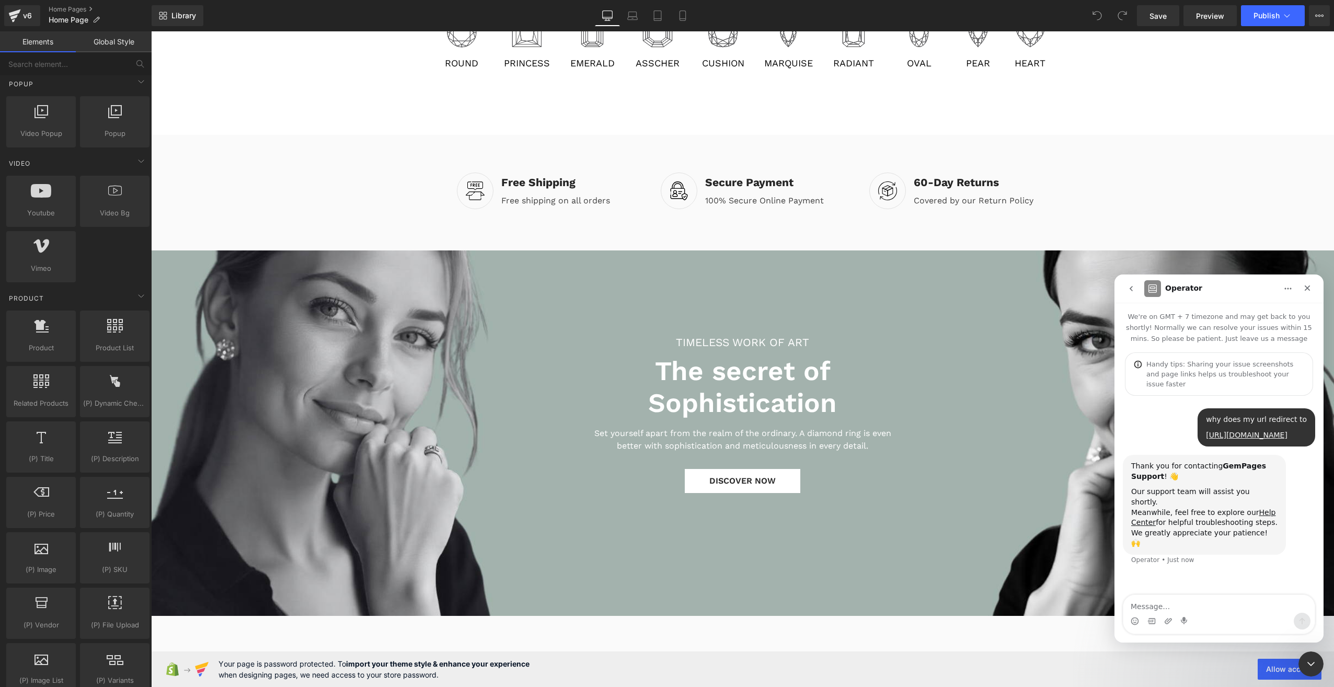
click at [1194, 115] on div at bounding box center [667, 327] width 1334 height 655
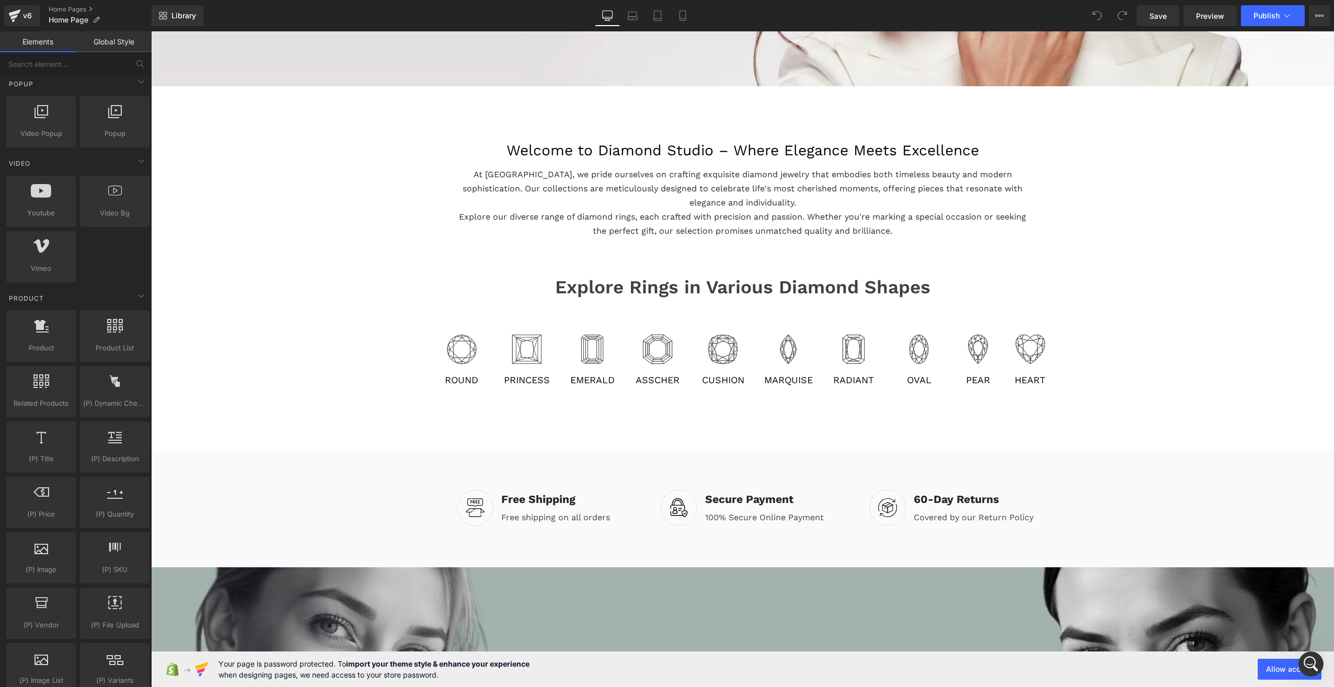
scroll to position [0, 0]
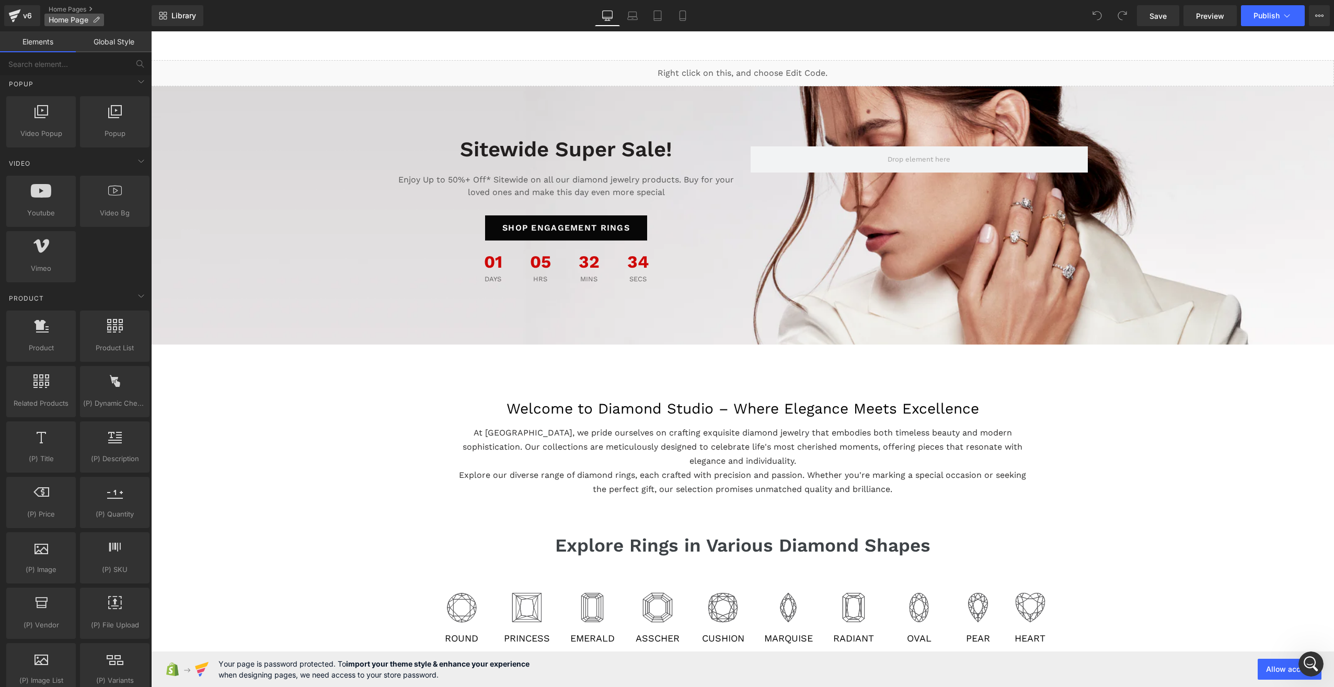
click at [96, 20] on icon at bounding box center [96, 19] width 7 height 7
click at [1295, 18] on button "Publish" at bounding box center [1273, 15] width 64 height 21
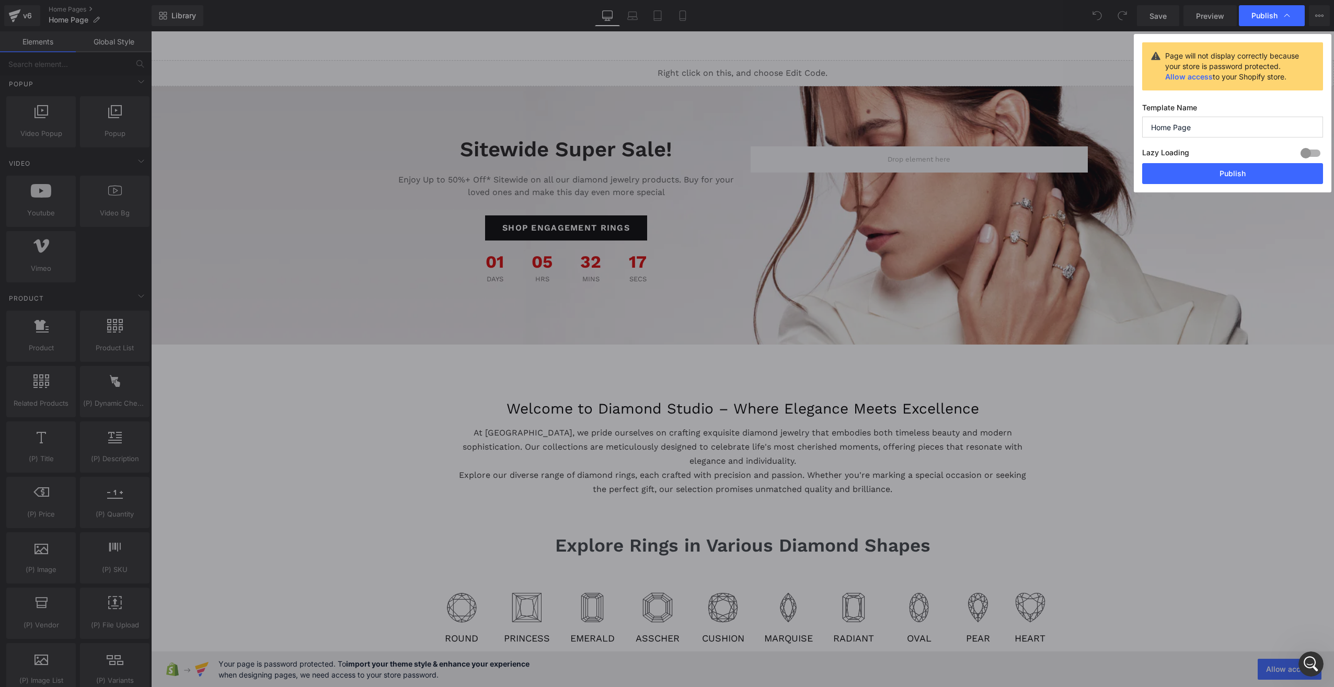
click at [1314, 153] on div at bounding box center [1310, 153] width 25 height 17
click at [1312, 153] on div at bounding box center [1310, 153] width 25 height 17
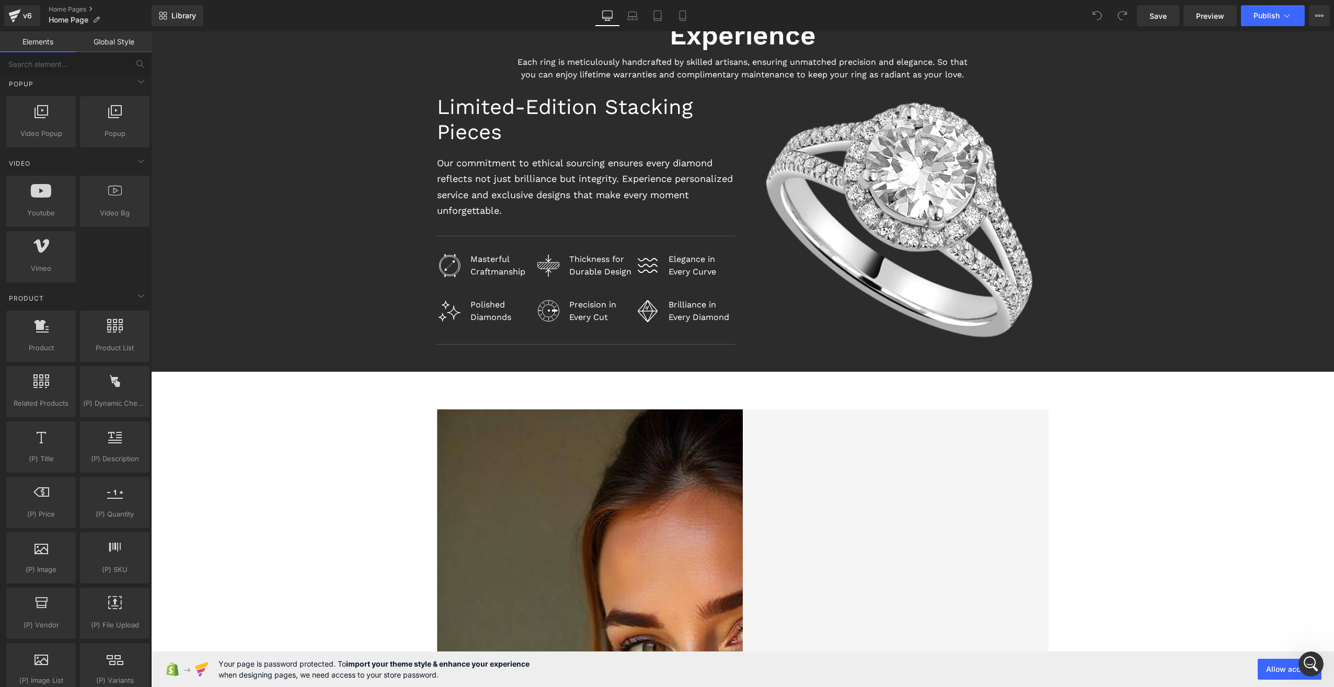
scroll to position [2509, 0]
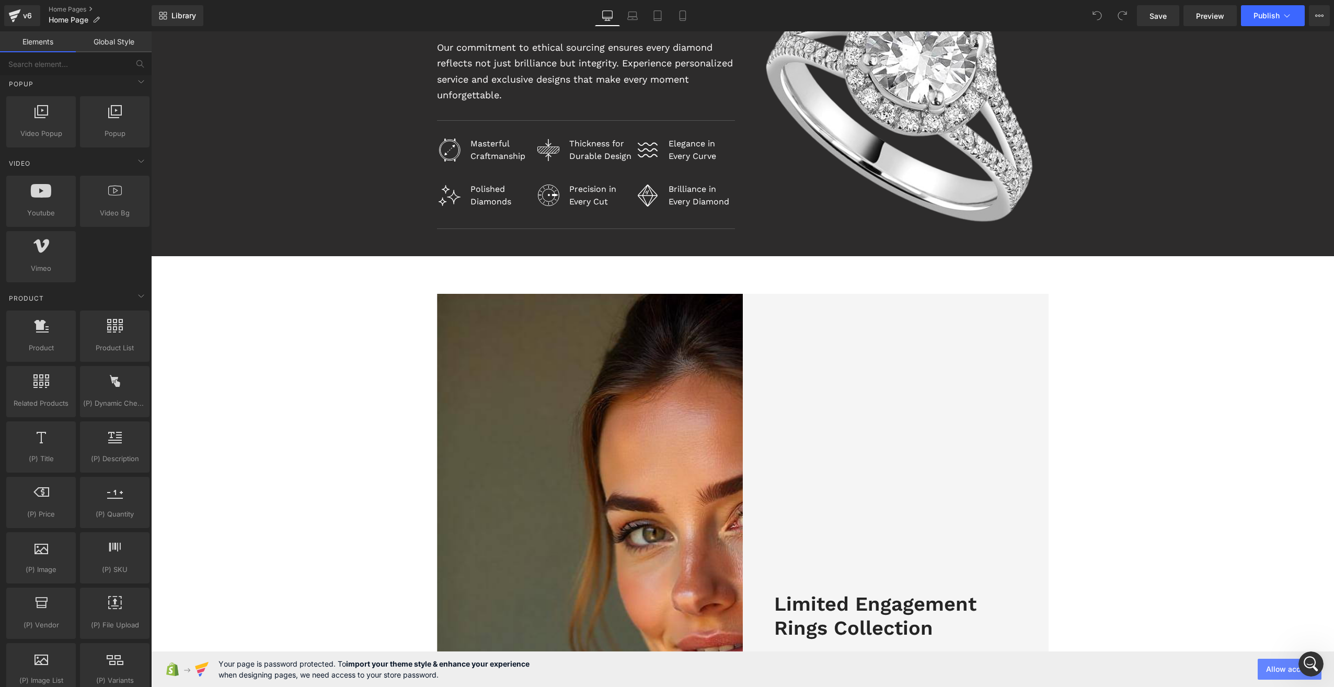
click at [1280, 670] on button "Allow access" at bounding box center [1290, 669] width 64 height 21
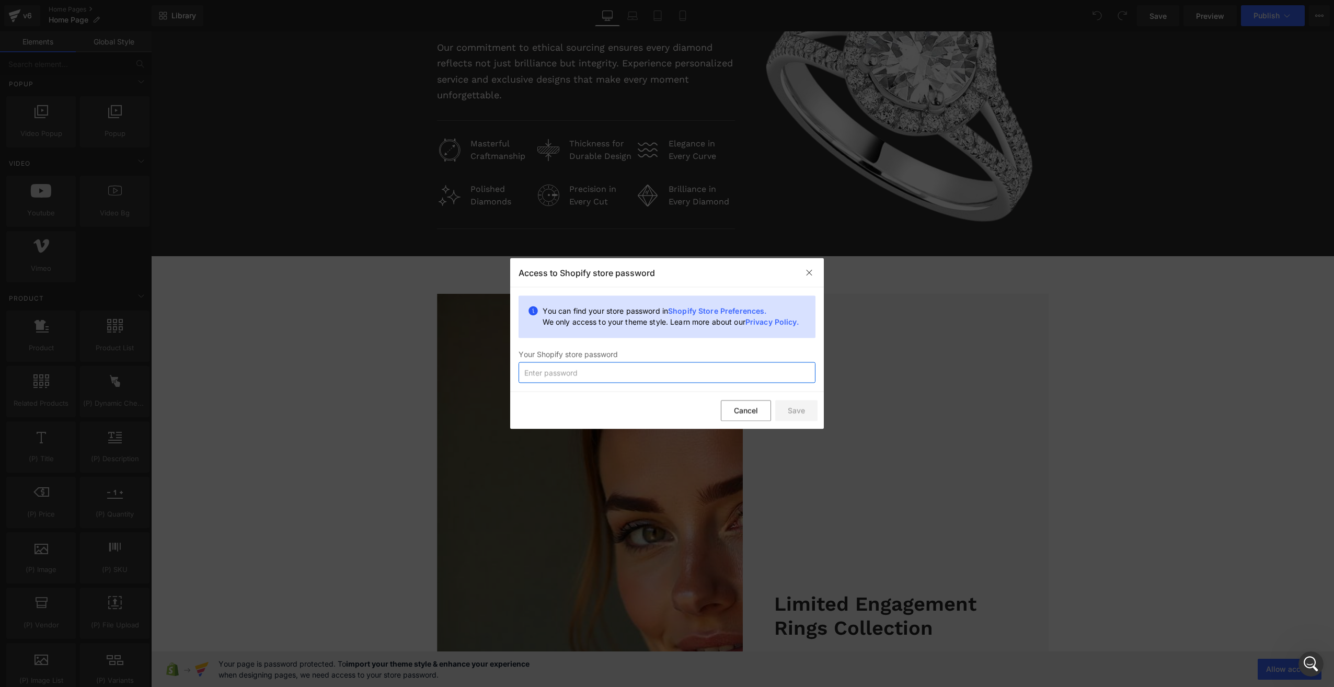
click at [599, 378] on input "text" at bounding box center [666, 372] width 297 height 21
type input "3759"
click at [790, 400] on button "Save" at bounding box center [796, 410] width 42 height 21
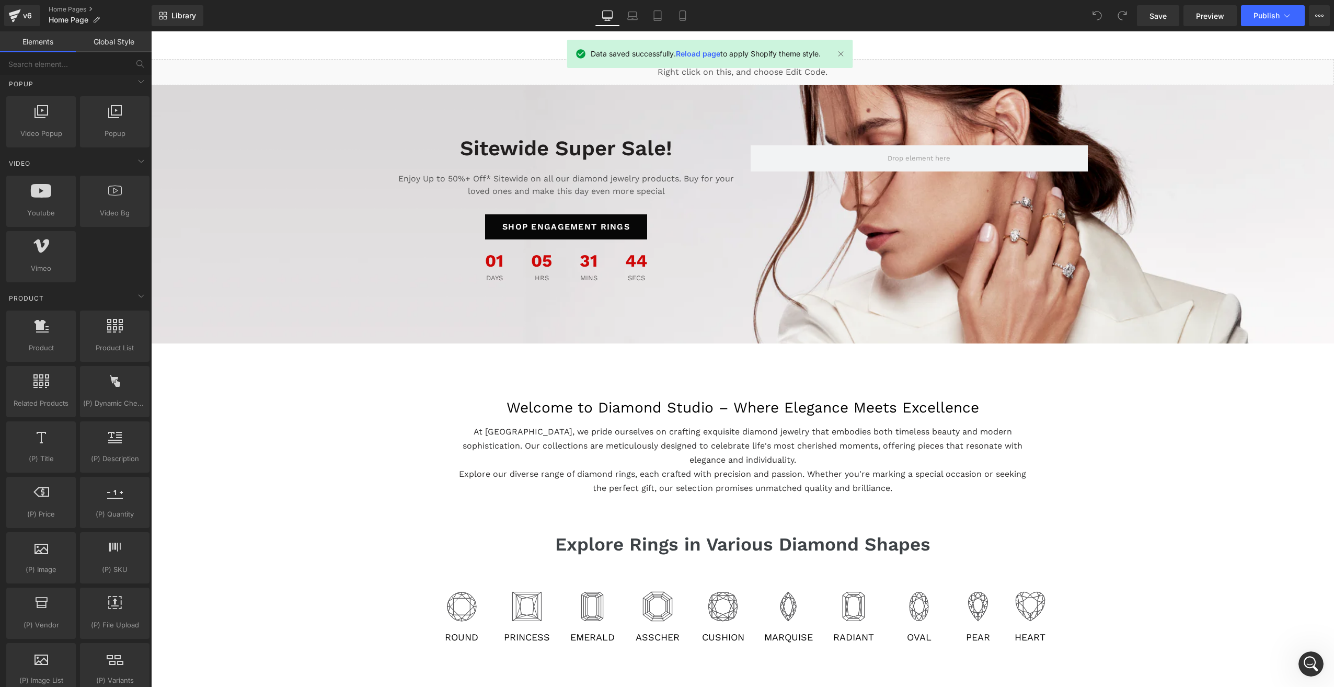
scroll to position [0, 0]
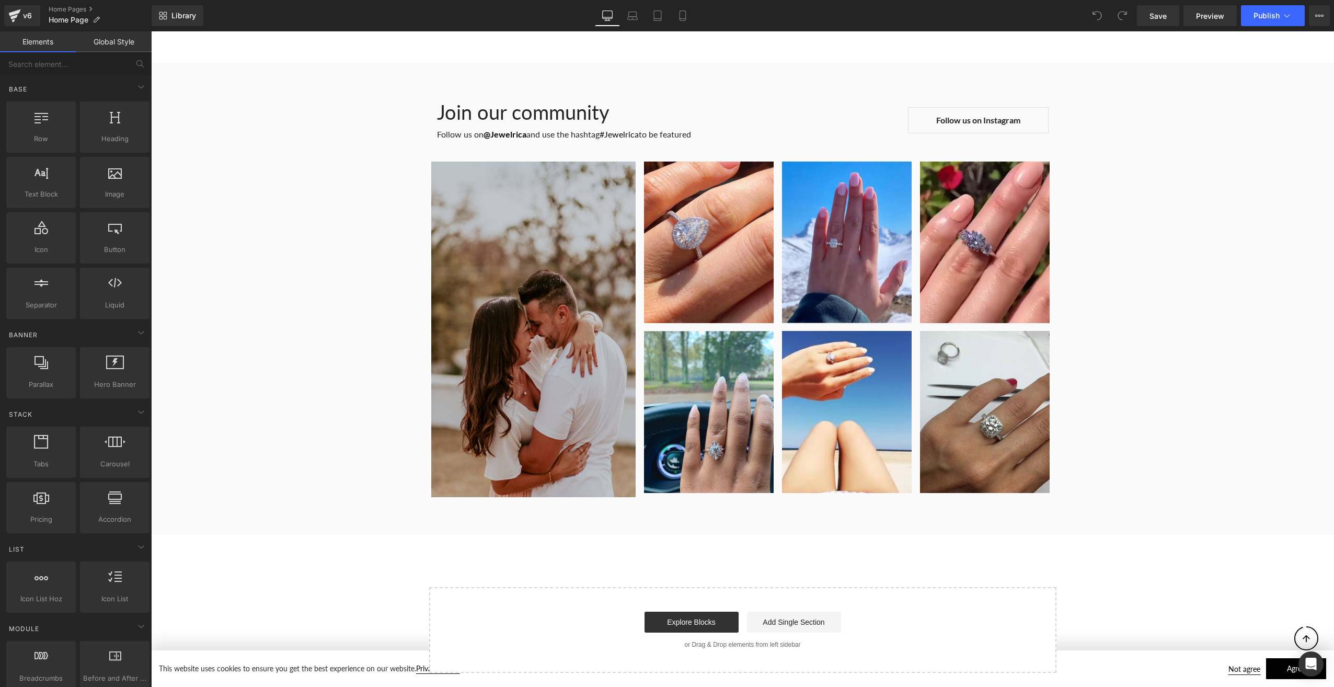
scroll to position [4723, 0]
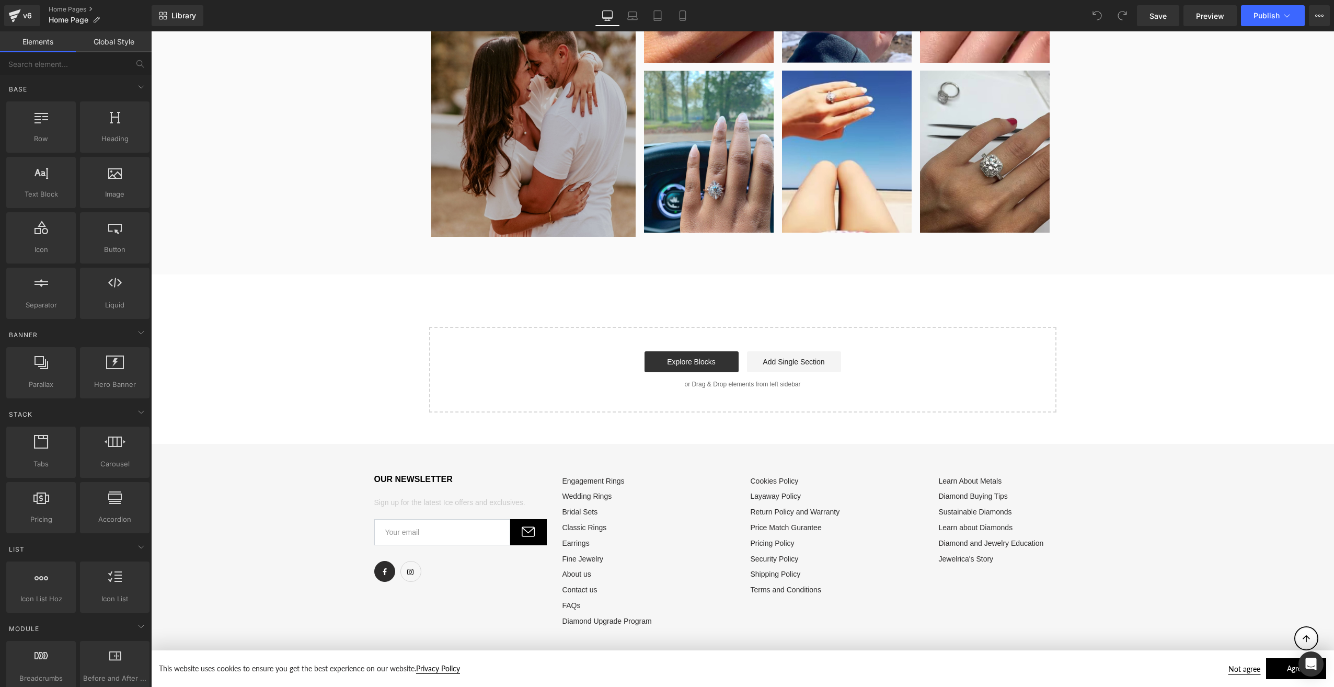
click at [378, 570] on link "Facebook" at bounding box center [384, 571] width 21 height 21
click at [412, 569] on link "Instagram" at bounding box center [410, 571] width 21 height 21
drag, startPoint x: 411, startPoint y: 576, endPoint x: 268, endPoint y: 600, distance: 144.7
click at [268, 600] on div "OUR NEWSLETTER Sign up for the latest Ice offers and exclusives. Facebook Insta…" at bounding box center [742, 552] width 1183 height 216
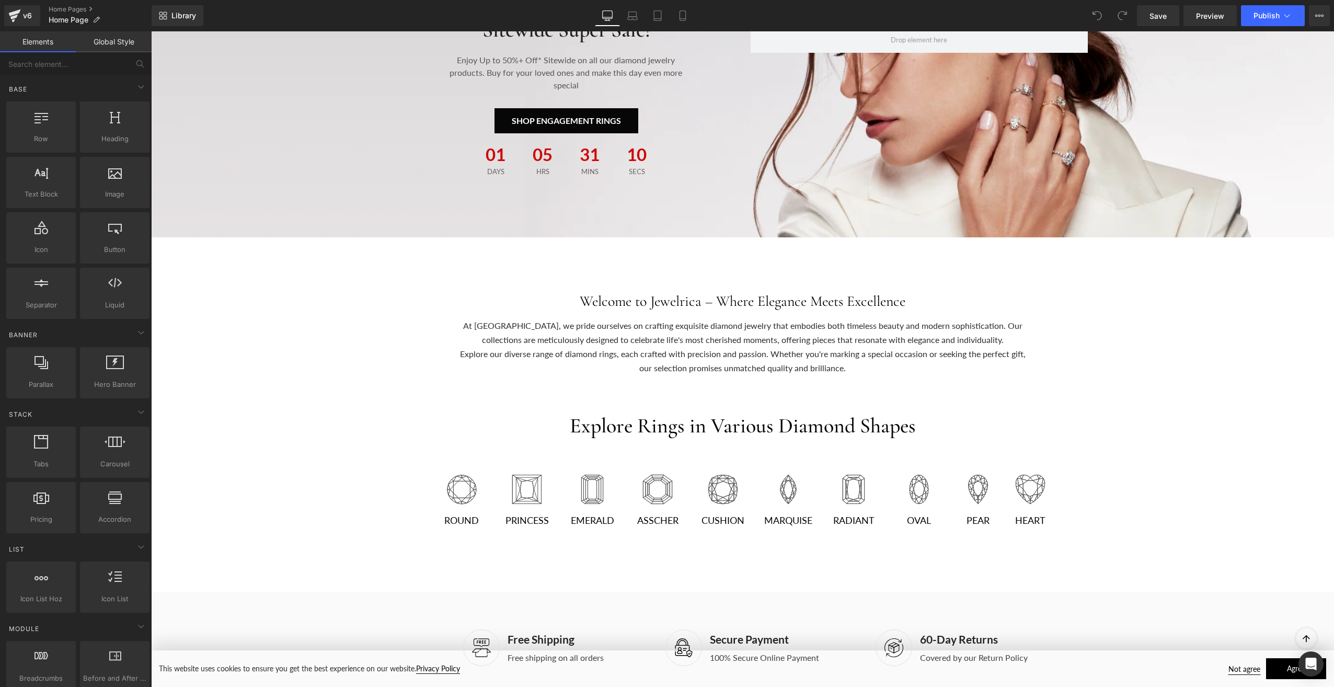
scroll to position [0, 0]
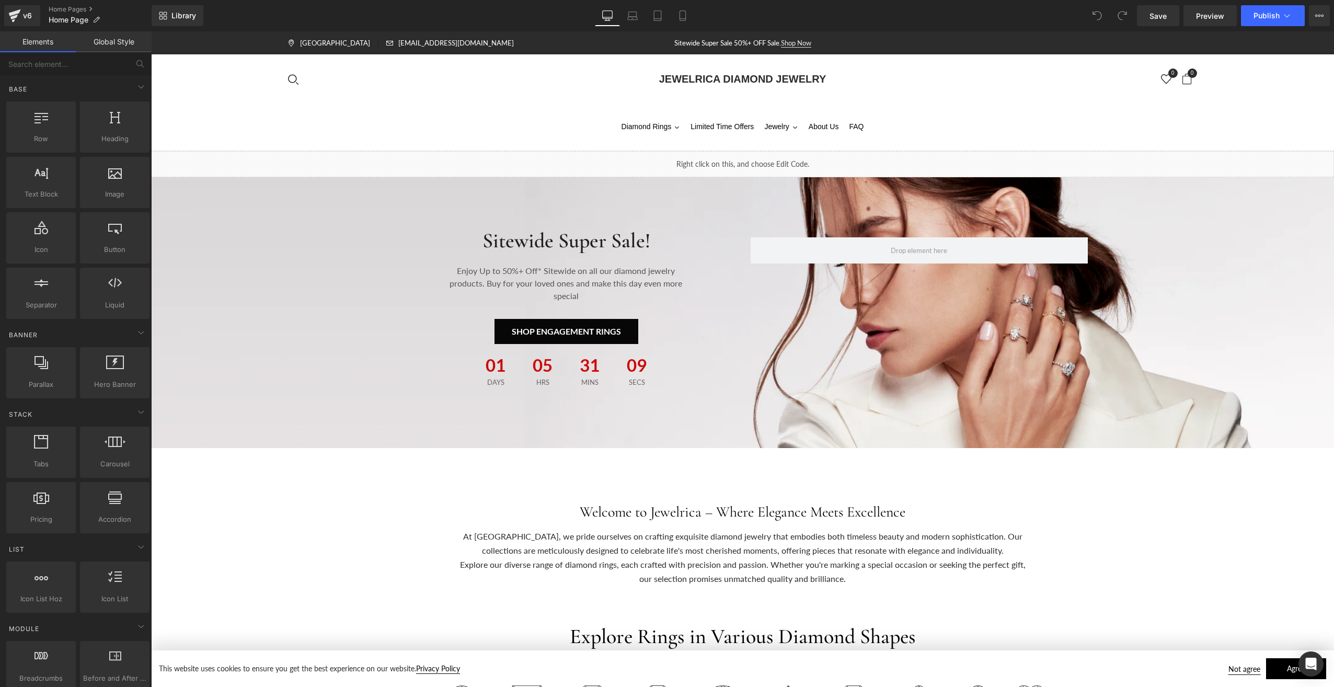
click at [561, 112] on div "Diamond Rings Shop by cut Round Princess Cushion Oval Pear Emerald Radiant Hear…" at bounding box center [742, 126] width 1183 height 47
click at [556, 87] on div "Search Jewelrica Diamond Jewelry 0 Cart 0 item $0.00" at bounding box center [742, 79] width 909 height 18
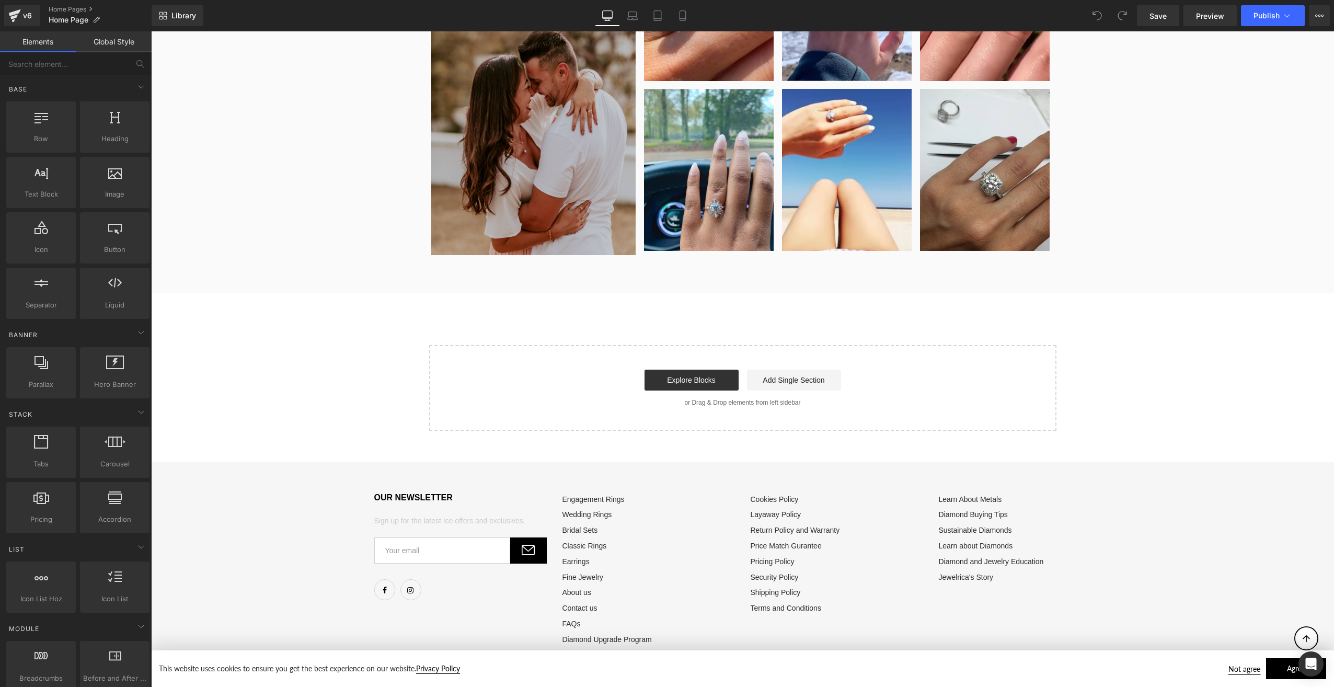
scroll to position [4723, 0]
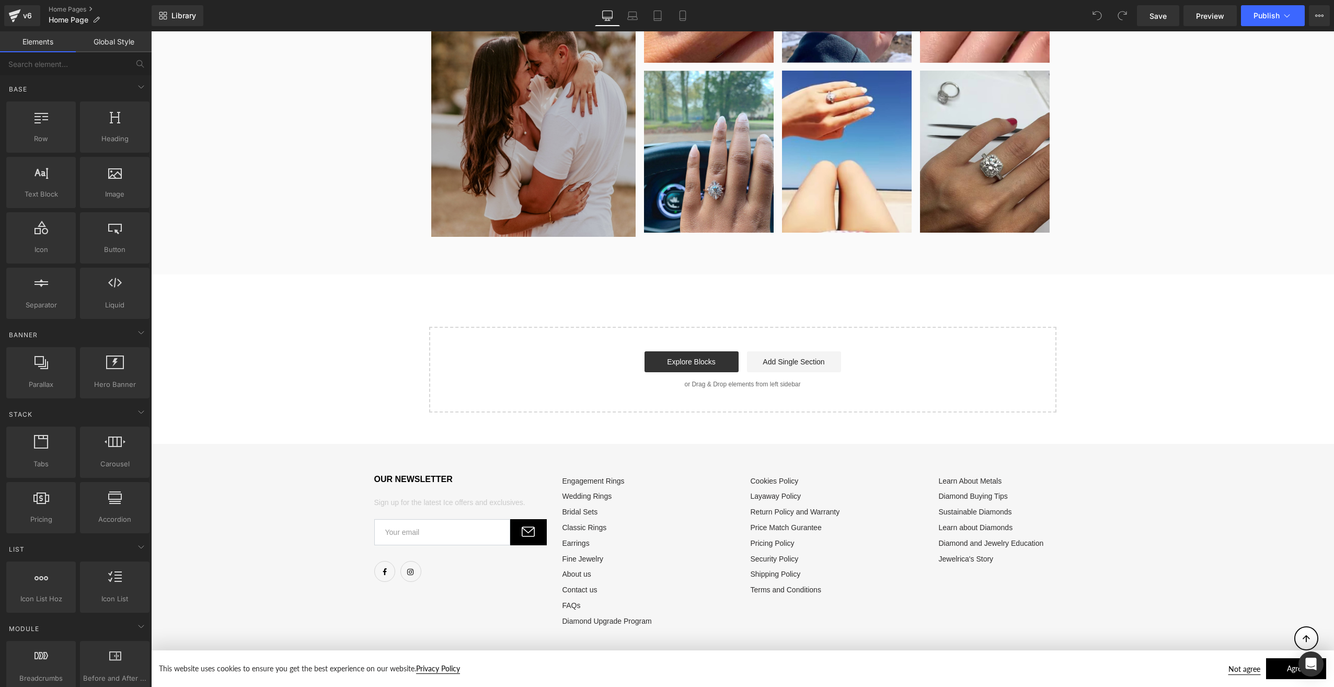
click at [687, 501] on ul "Engagement Rings Wedding Rings Bridal Sets Classic Rings Earrings Fine Jewelry …" at bounding box center [648, 551] width 172 height 153
click at [297, 563] on div "OUR NEWSLETTER Sign up for the latest Ice offers and exclusives. Facebook Insta…" at bounding box center [742, 552] width 1183 height 216
click at [1281, 677] on button "Agree" at bounding box center [1296, 668] width 60 height 21
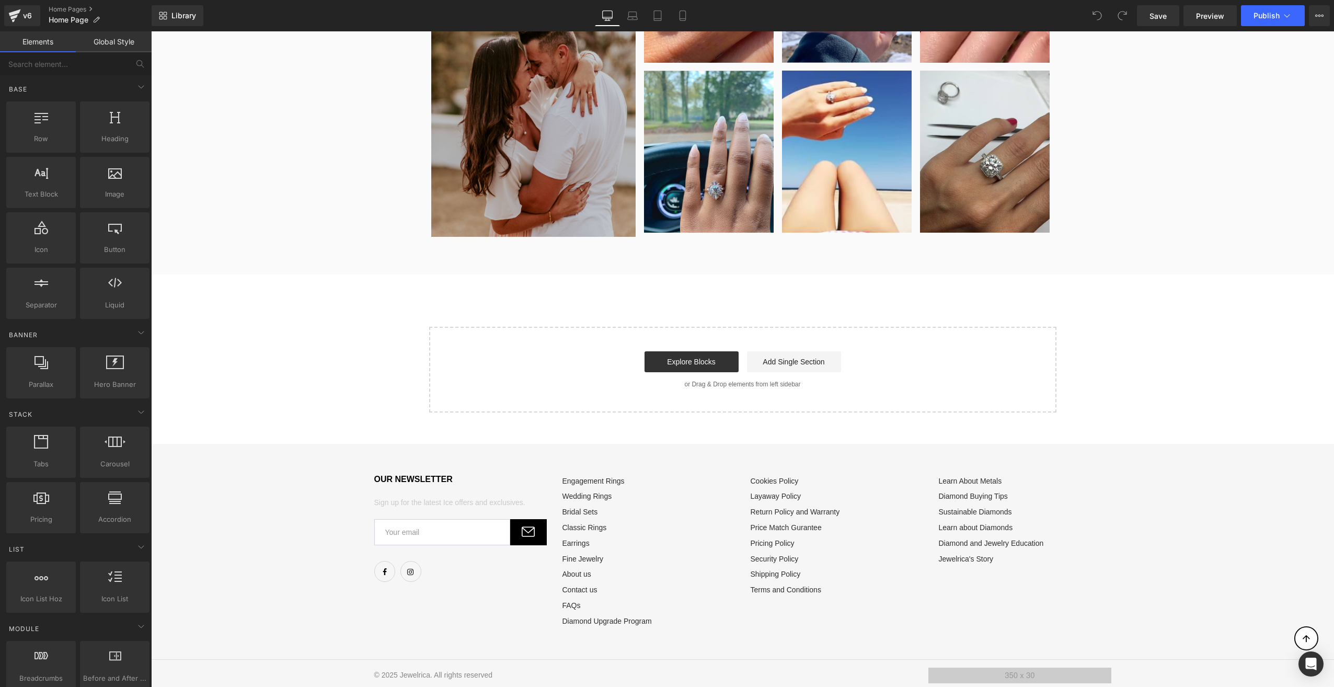
click at [1021, 670] on img at bounding box center [1019, 675] width 183 height 16
click at [1164, 16] on span "Save" at bounding box center [1157, 15] width 17 height 11
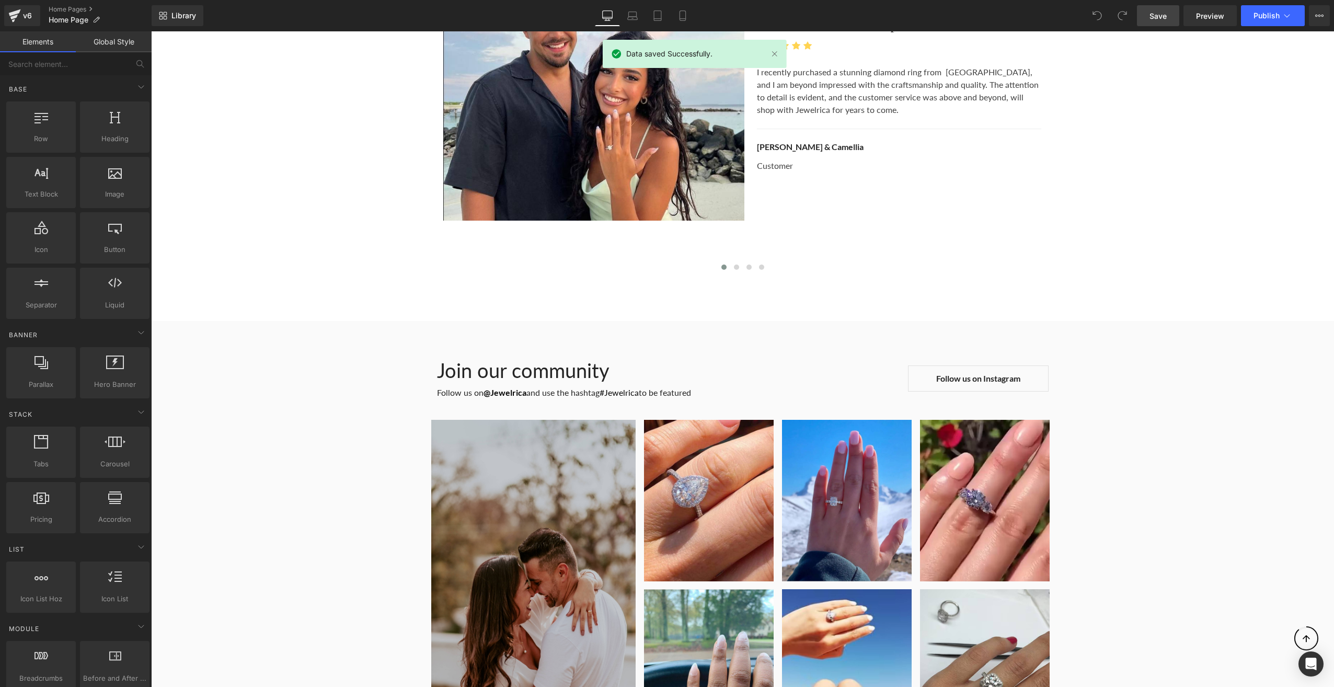
scroll to position [3887, 0]
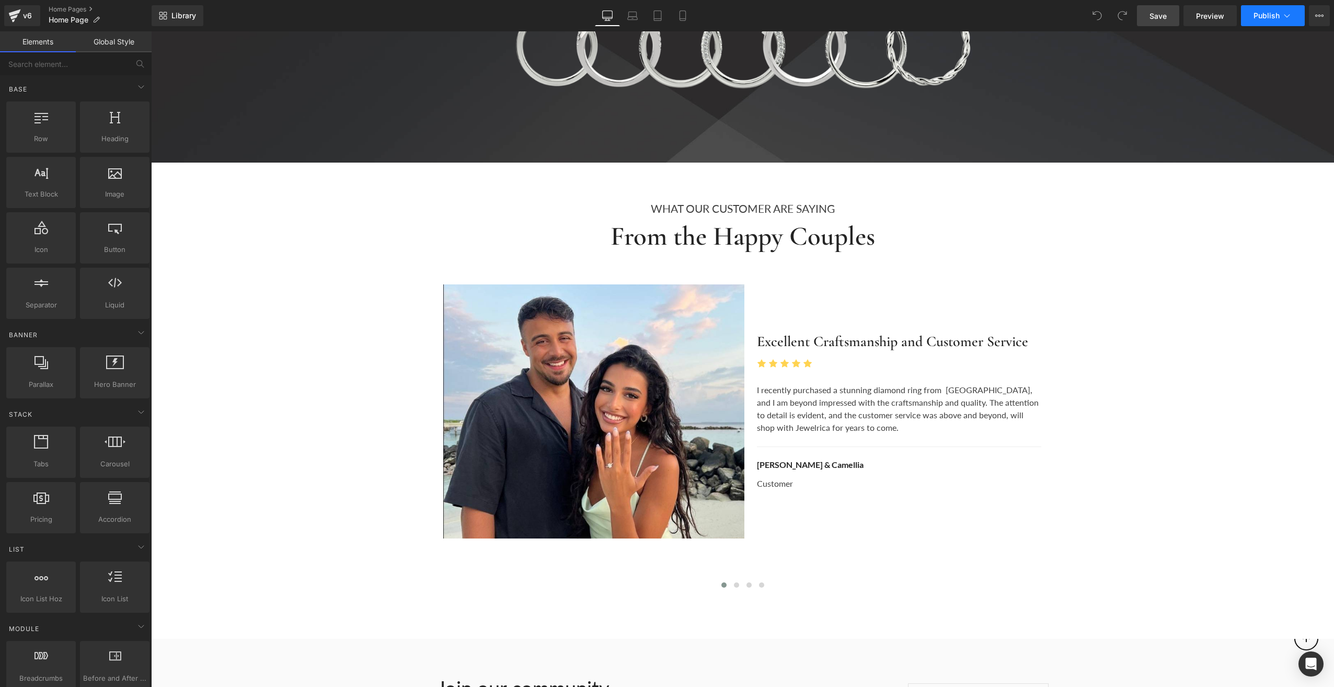
click at [1290, 12] on icon at bounding box center [1287, 15] width 10 height 10
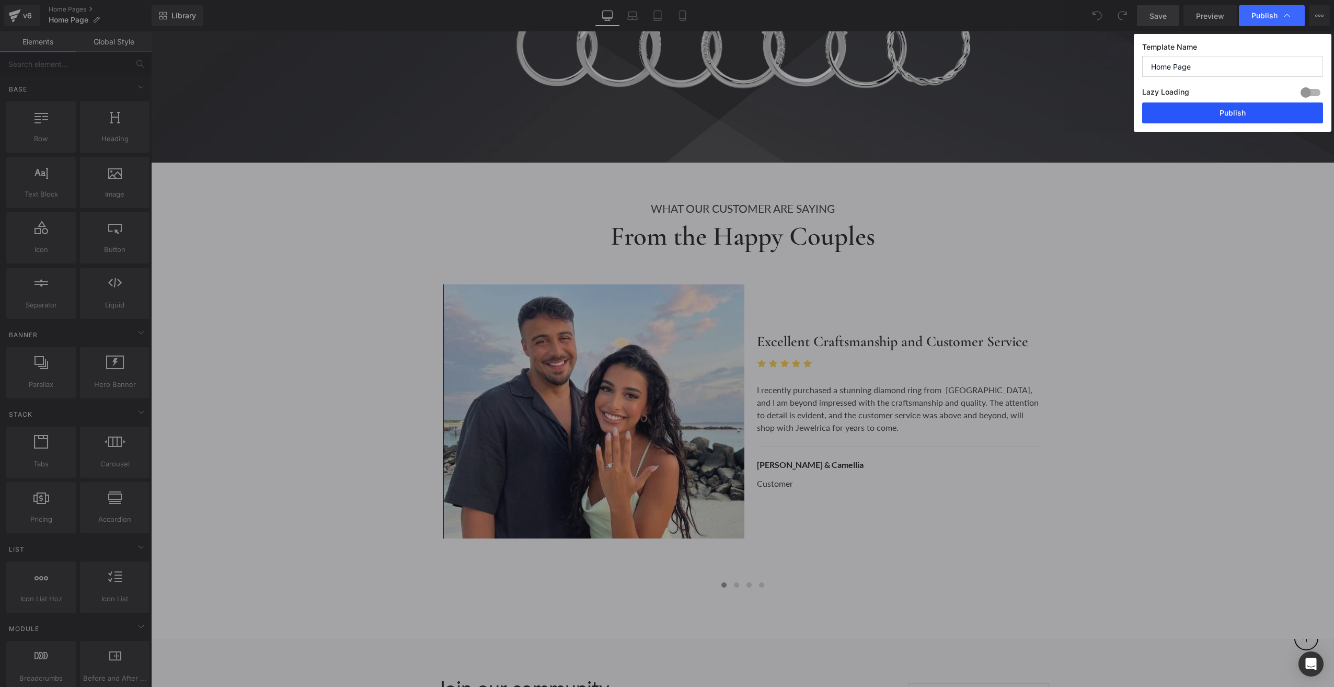
drag, startPoint x: 1202, startPoint y: 114, endPoint x: 1050, endPoint y: 83, distance: 155.3
click at [1202, 114] on button "Publish" at bounding box center [1232, 112] width 181 height 21
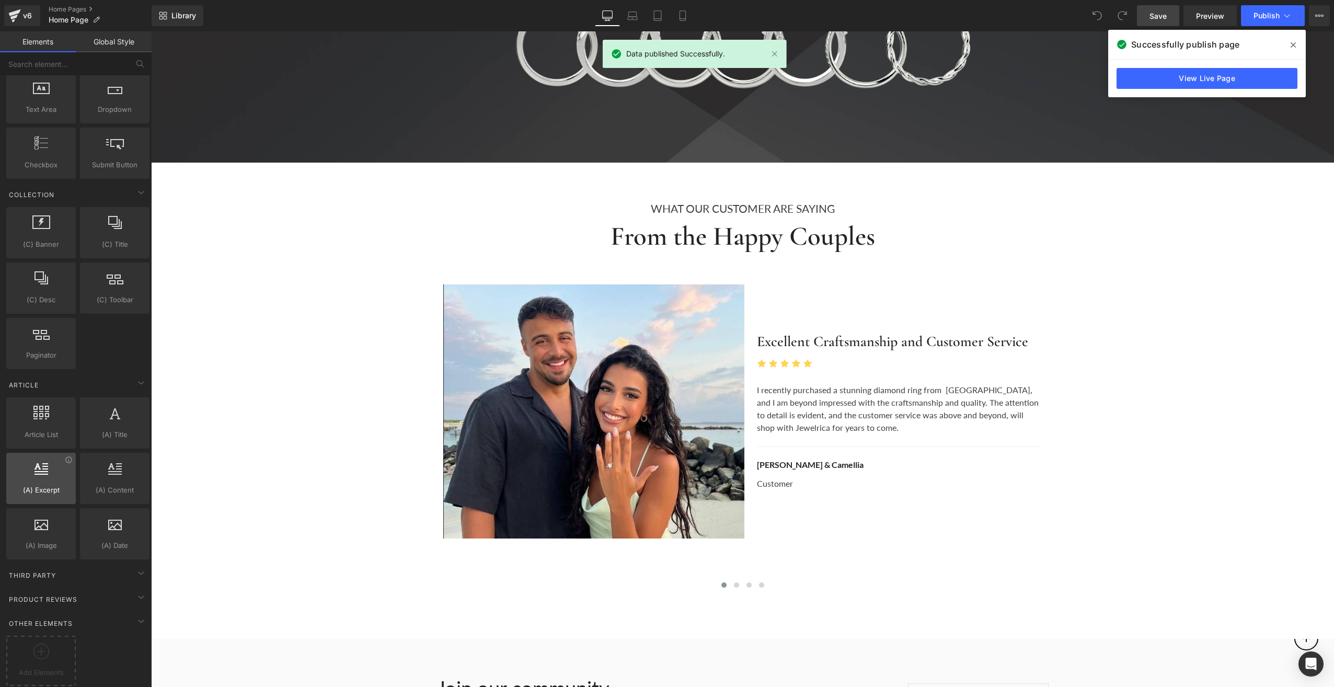
scroll to position [1694, 0]
click at [135, 569] on icon at bounding box center [141, 573] width 13 height 13
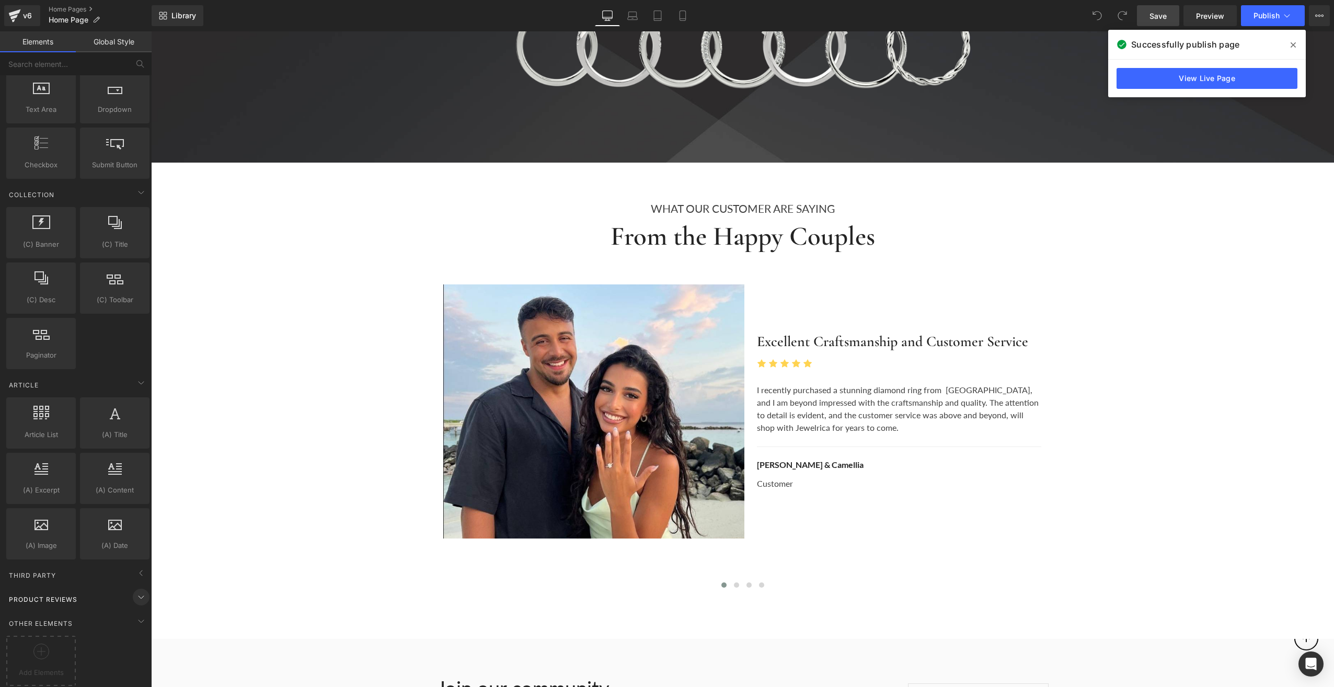
click at [135, 591] on icon at bounding box center [141, 597] width 13 height 13
click at [136, 613] on span at bounding box center [141, 621] width 17 height 17
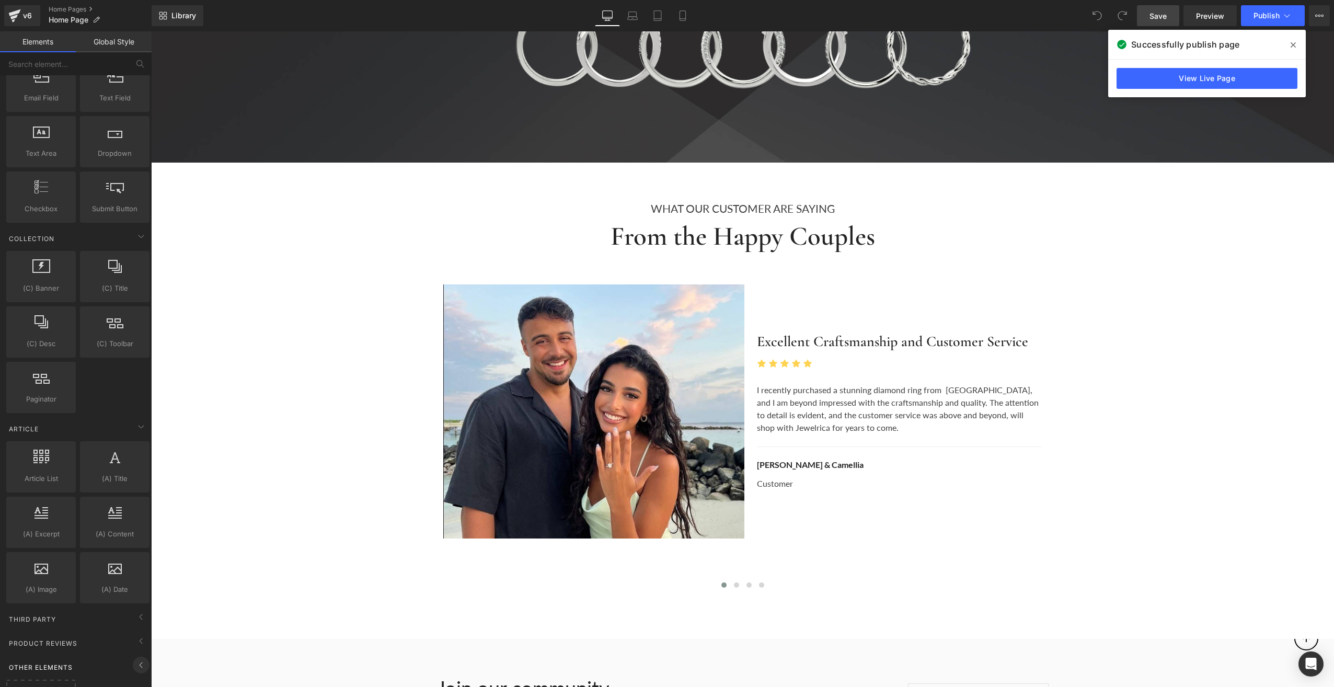
scroll to position [1640, 0]
click at [127, 667] on div "Other Elements" at bounding box center [77, 677] width 147 height 21
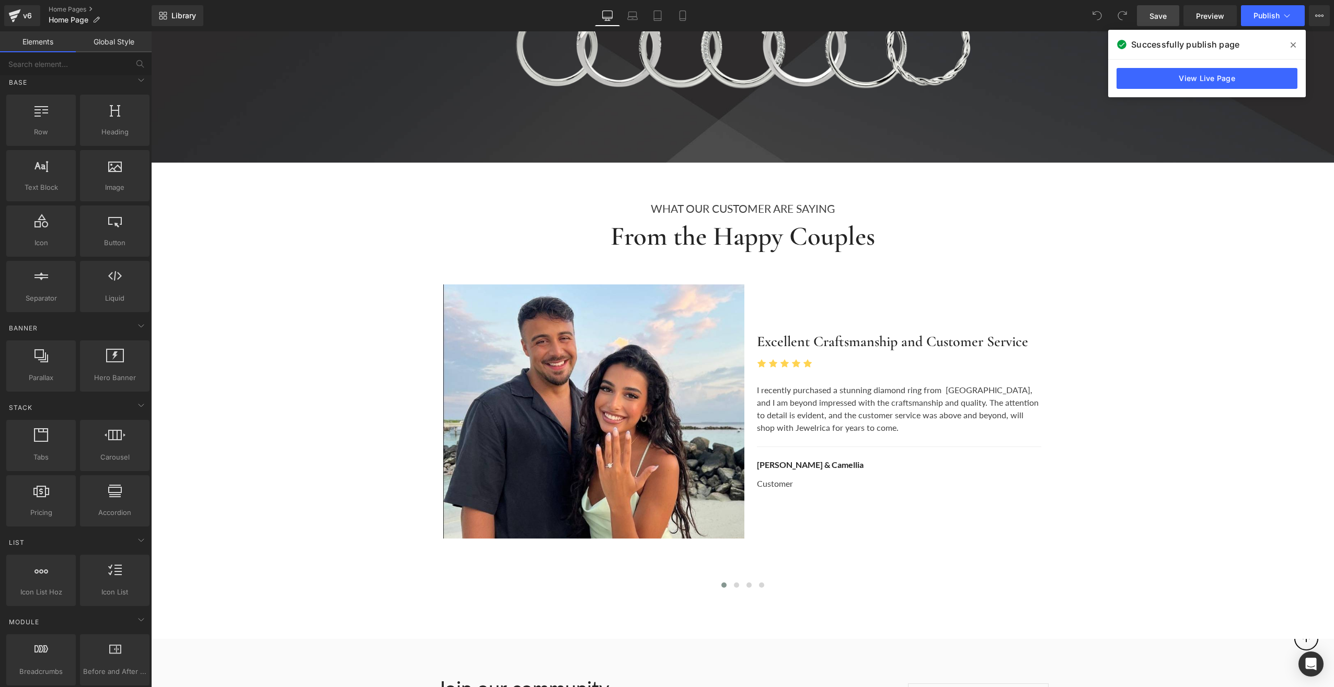
scroll to position [0, 0]
click at [1185, 88] on link "View Live Page" at bounding box center [1206, 78] width 181 height 21
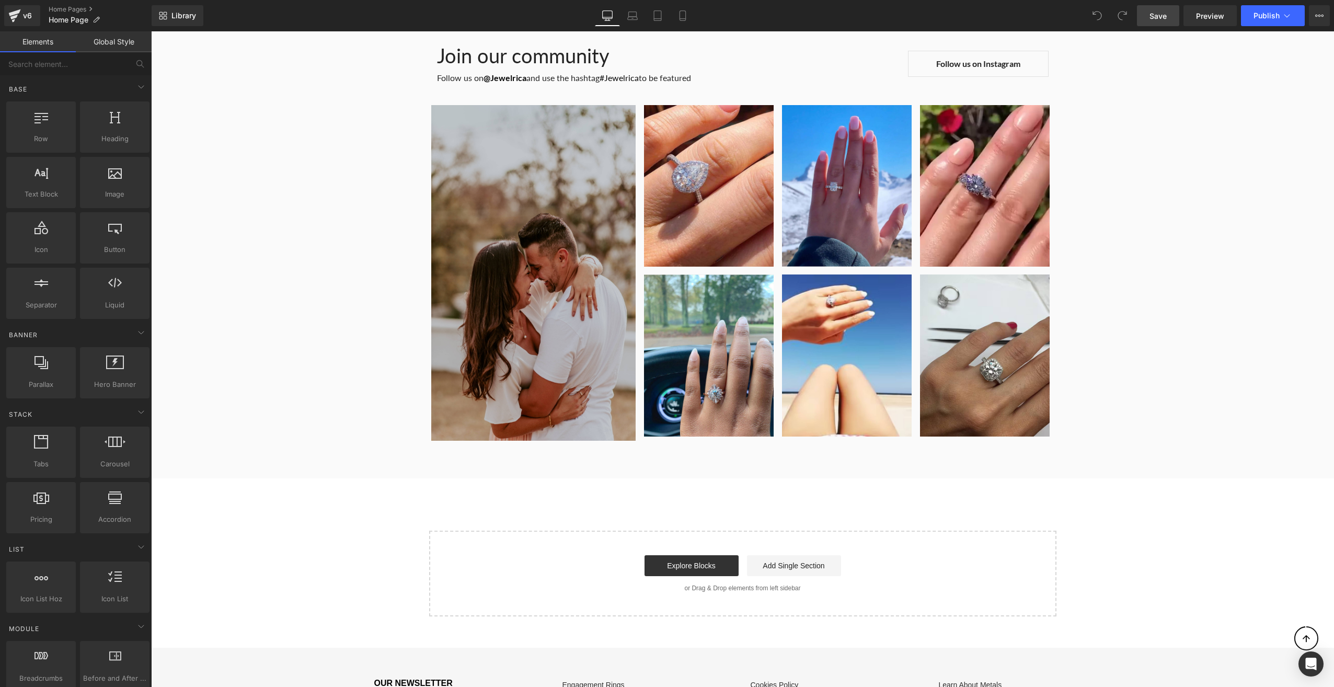
scroll to position [4723, 0]
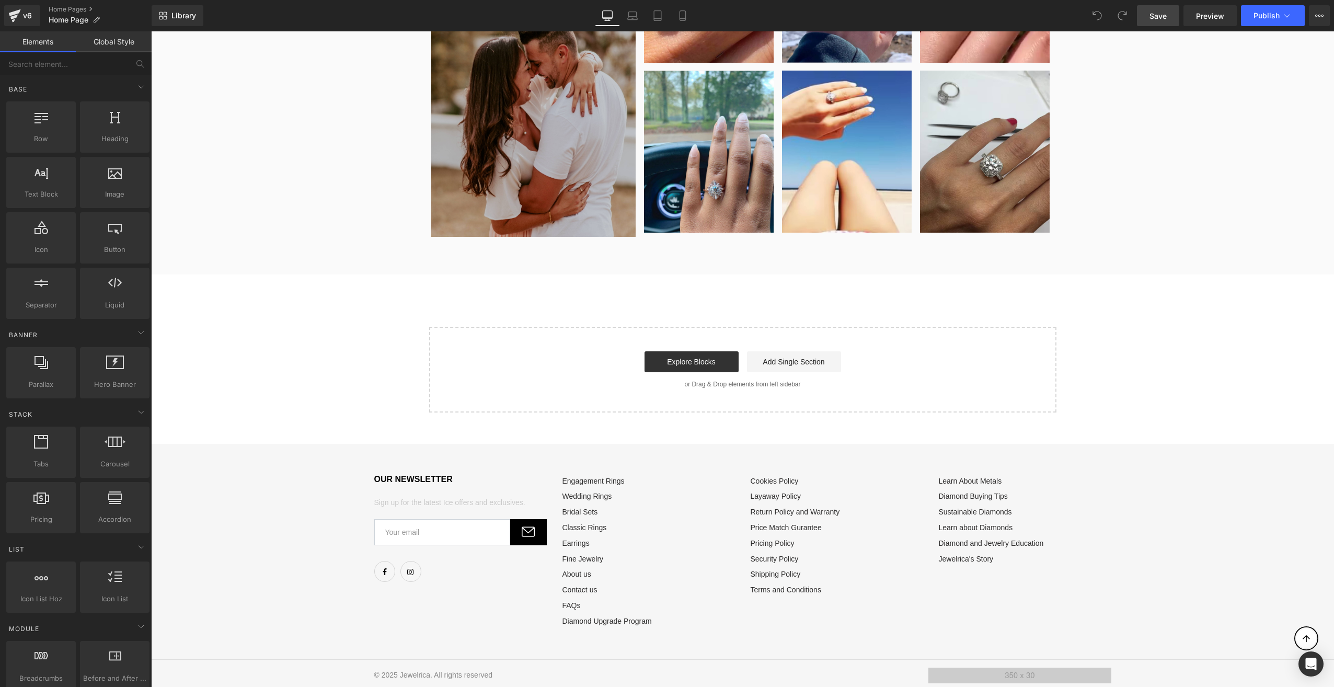
click at [443, 497] on p "Sign up for the latest Ice offers and exclusives." at bounding box center [460, 503] width 172 height 13
click at [460, 498] on p "Sign up for the latest Ice offers and exclusives." at bounding box center [460, 503] width 172 height 13
click at [101, 47] on link "Global Style" at bounding box center [114, 41] width 76 height 21
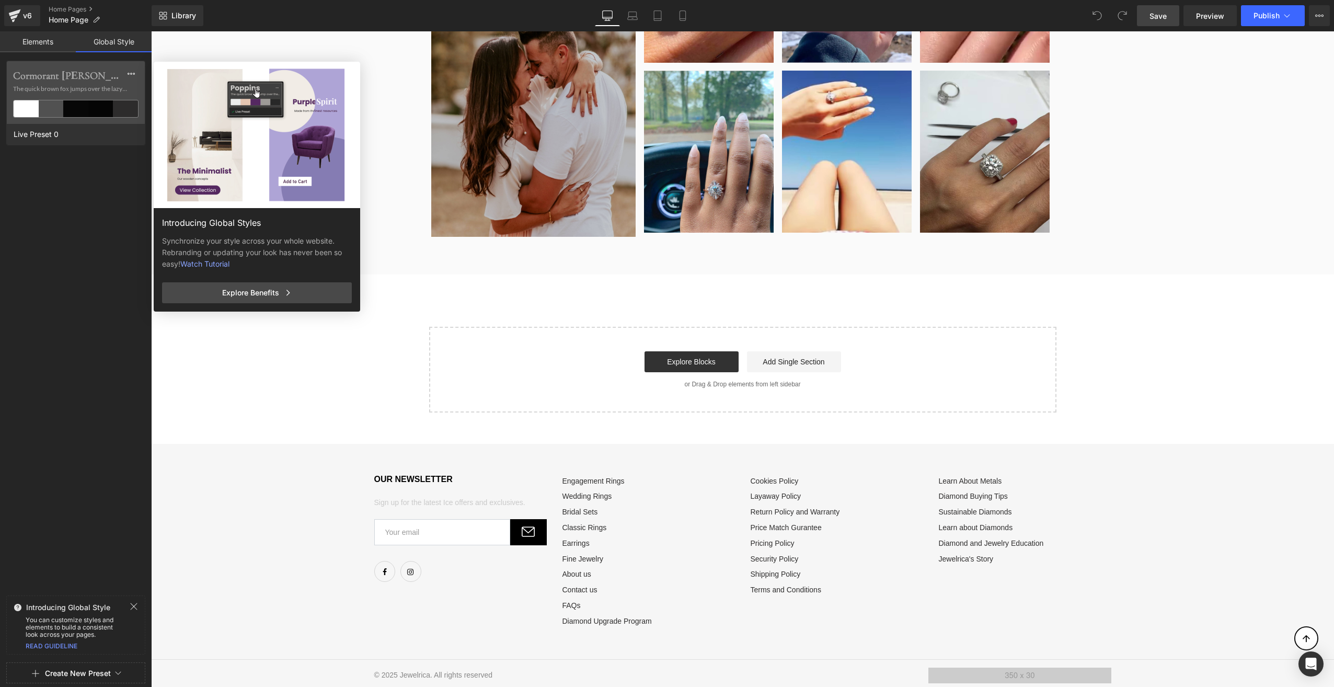
click at [44, 47] on link "Elements" at bounding box center [38, 41] width 76 height 21
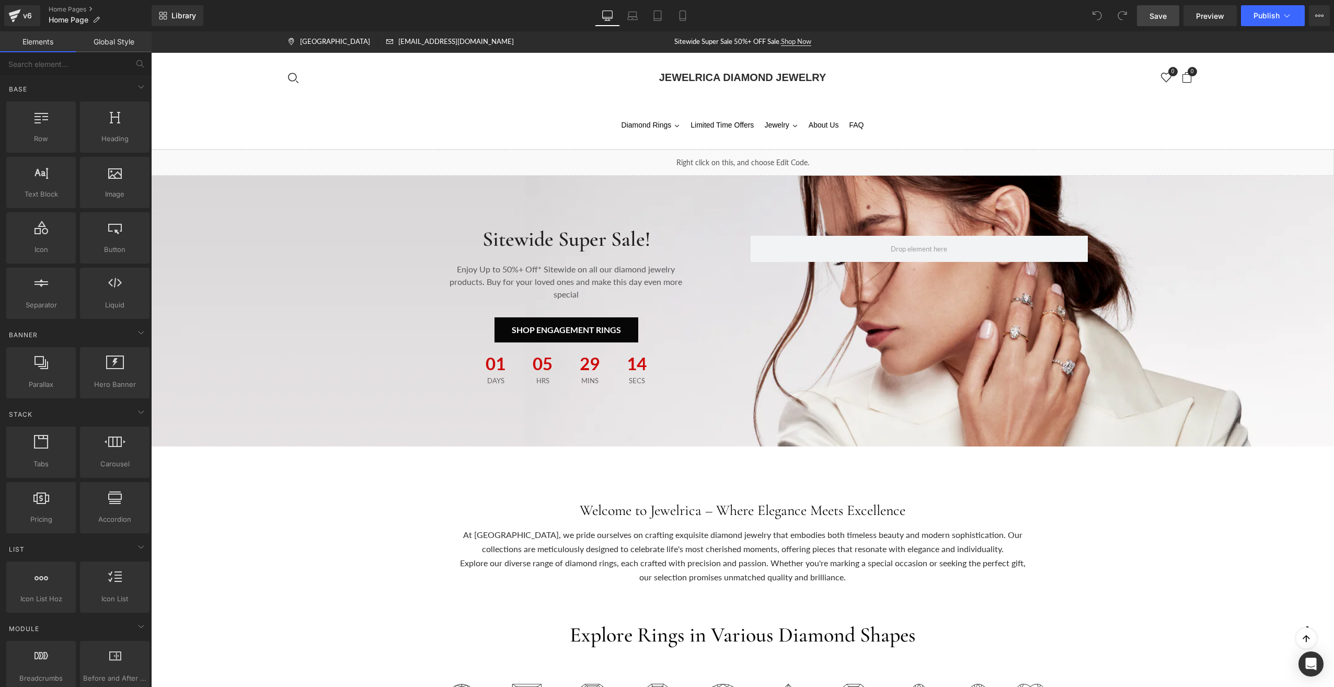
scroll to position [0, 0]
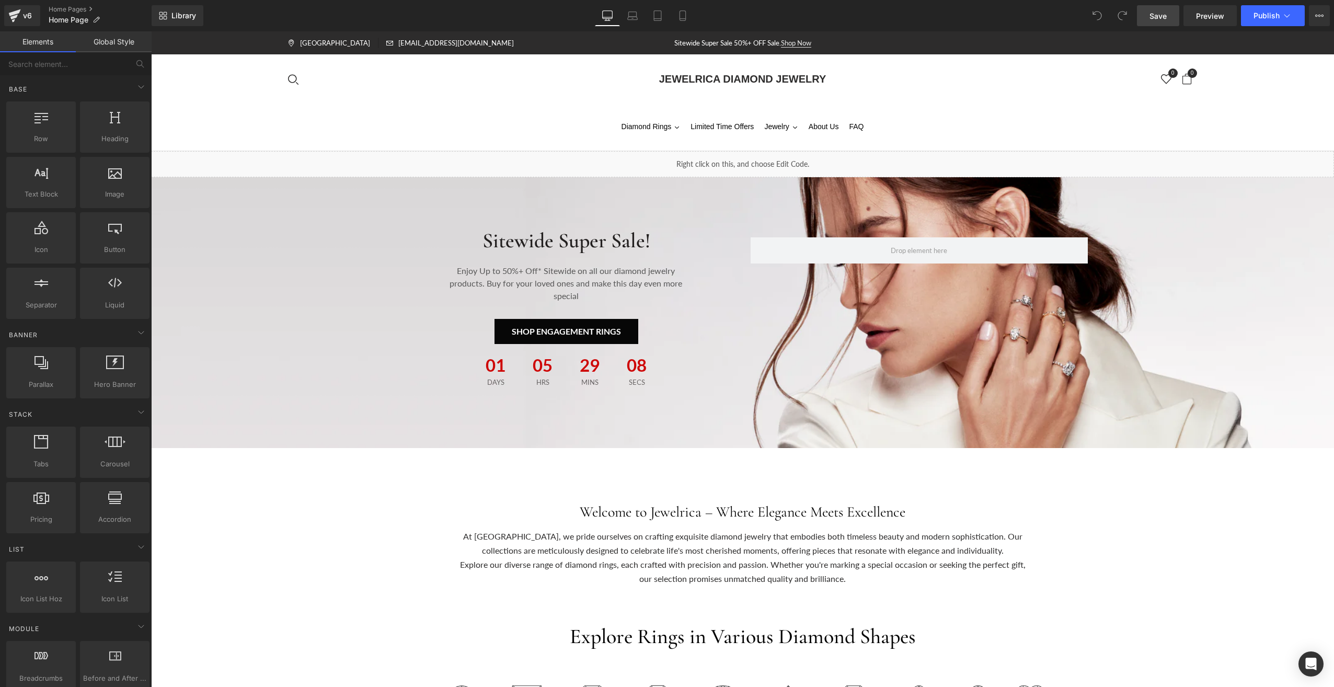
drag, startPoint x: 314, startPoint y: 72, endPoint x: 245, endPoint y: 42, distance: 75.4
drag, startPoint x: 245, startPoint y: 42, endPoint x: 188, endPoint y: 113, distance: 91.5
drag, startPoint x: 188, startPoint y: 113, endPoint x: 426, endPoint y: 418, distance: 386.4
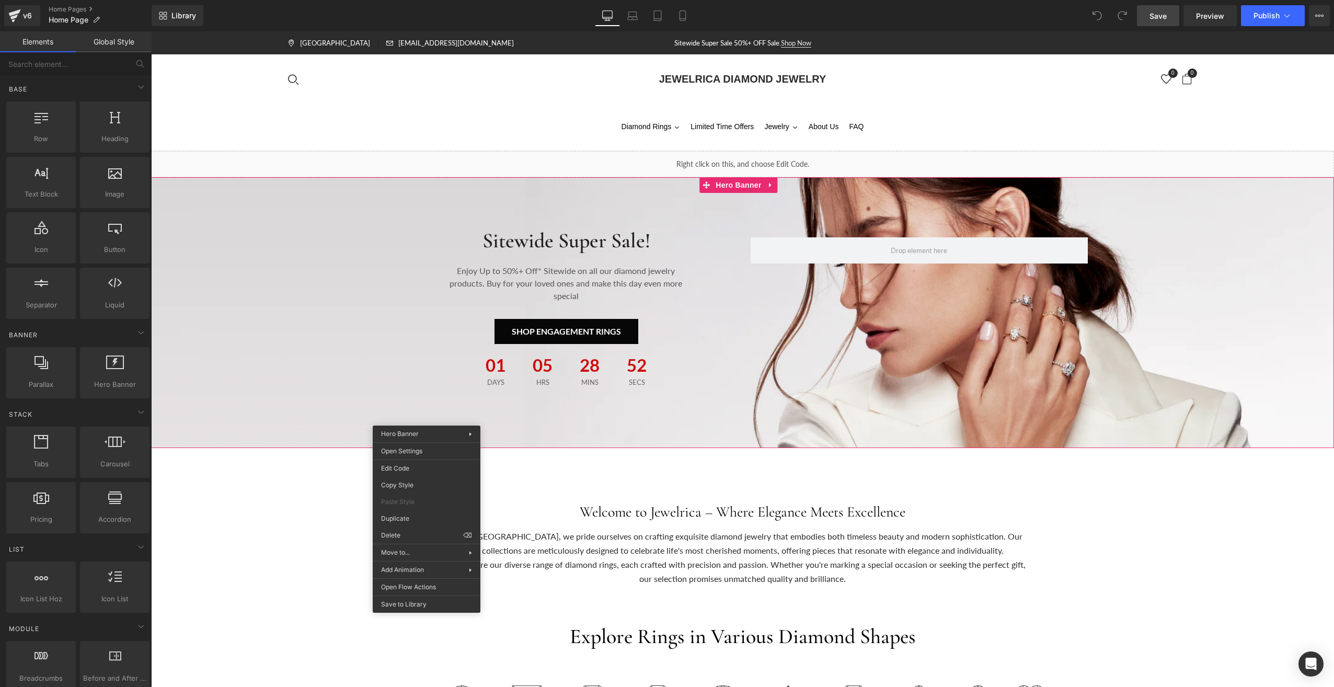
click at [356, 250] on span "Sitewide Super Sale! Heading Enjoy Up to 50%+ Off* Sitewide on all our diamond …" at bounding box center [742, 313] width 1183 height 182
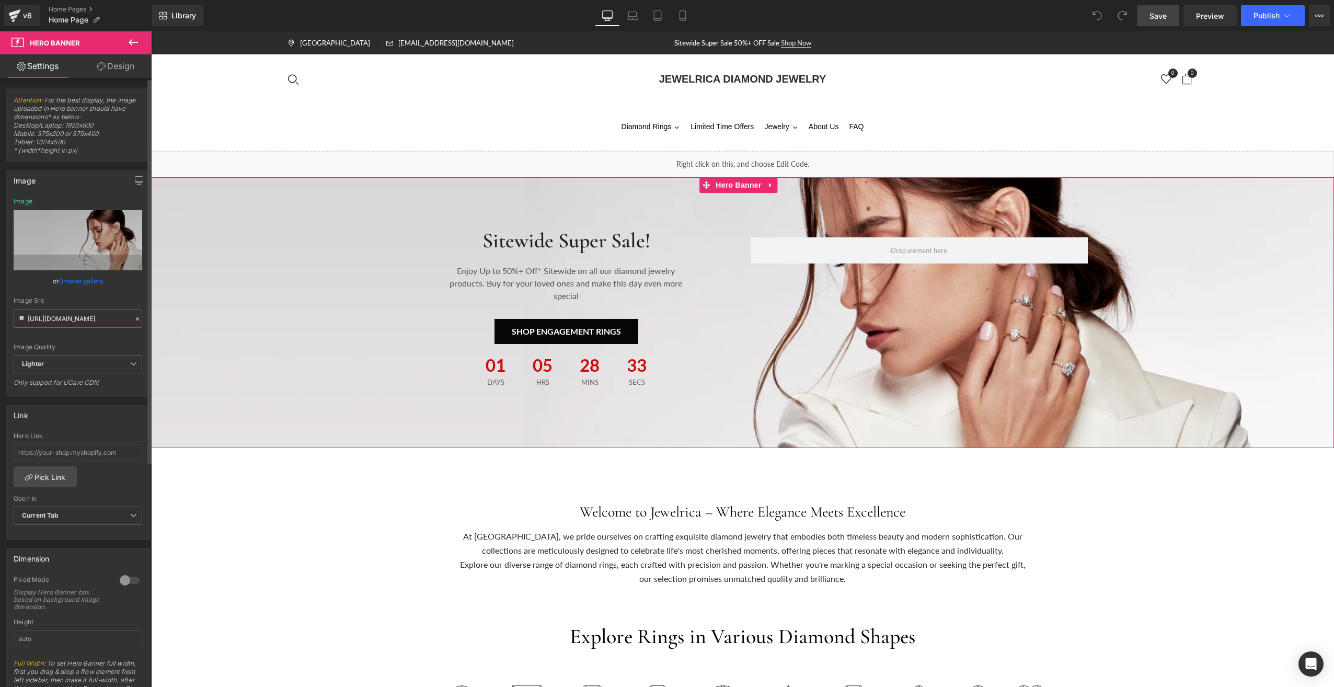
click at [78, 322] on input "https://ucarecdn.com/681d5ea1-a3a5-4d4d-a040-1e50ffb941d0/-/format/auto/-/previ…" at bounding box center [78, 318] width 129 height 18
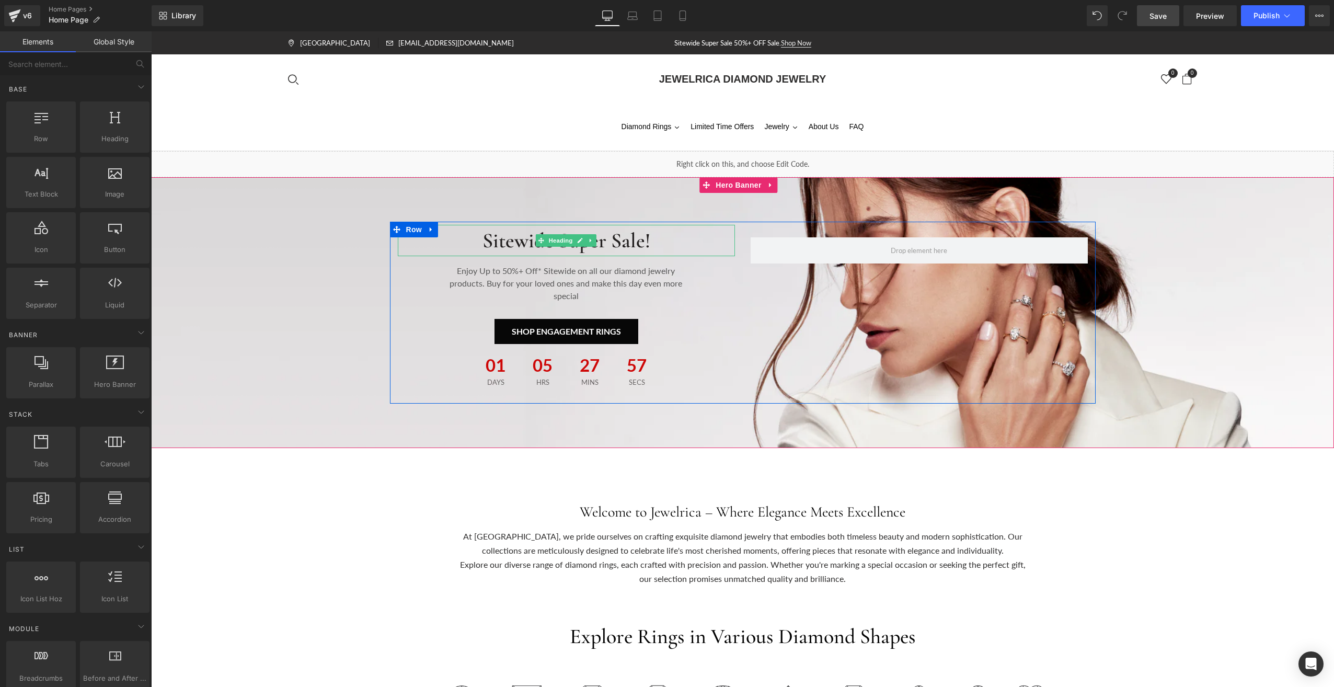
click at [596, 246] on span "Sitewide Super Sale!" at bounding box center [566, 240] width 168 height 25
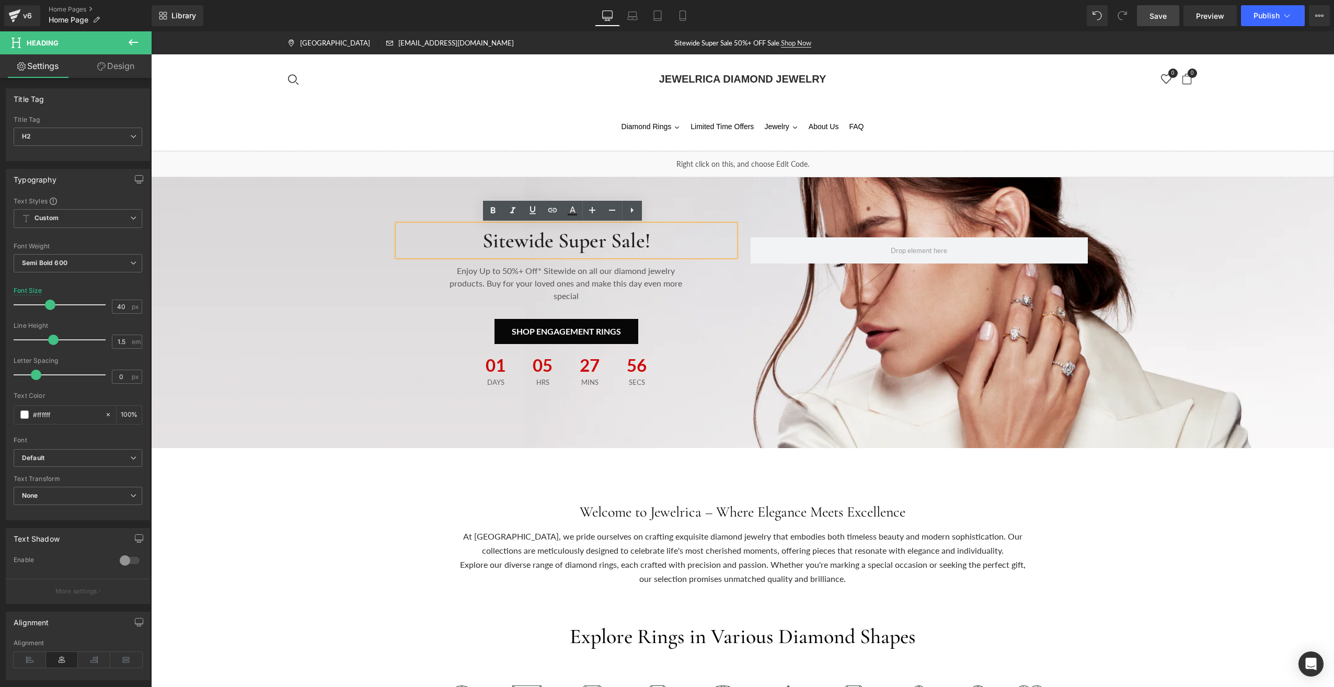
click at [585, 242] on span "Sitewide Super Sale!" at bounding box center [566, 240] width 168 height 25
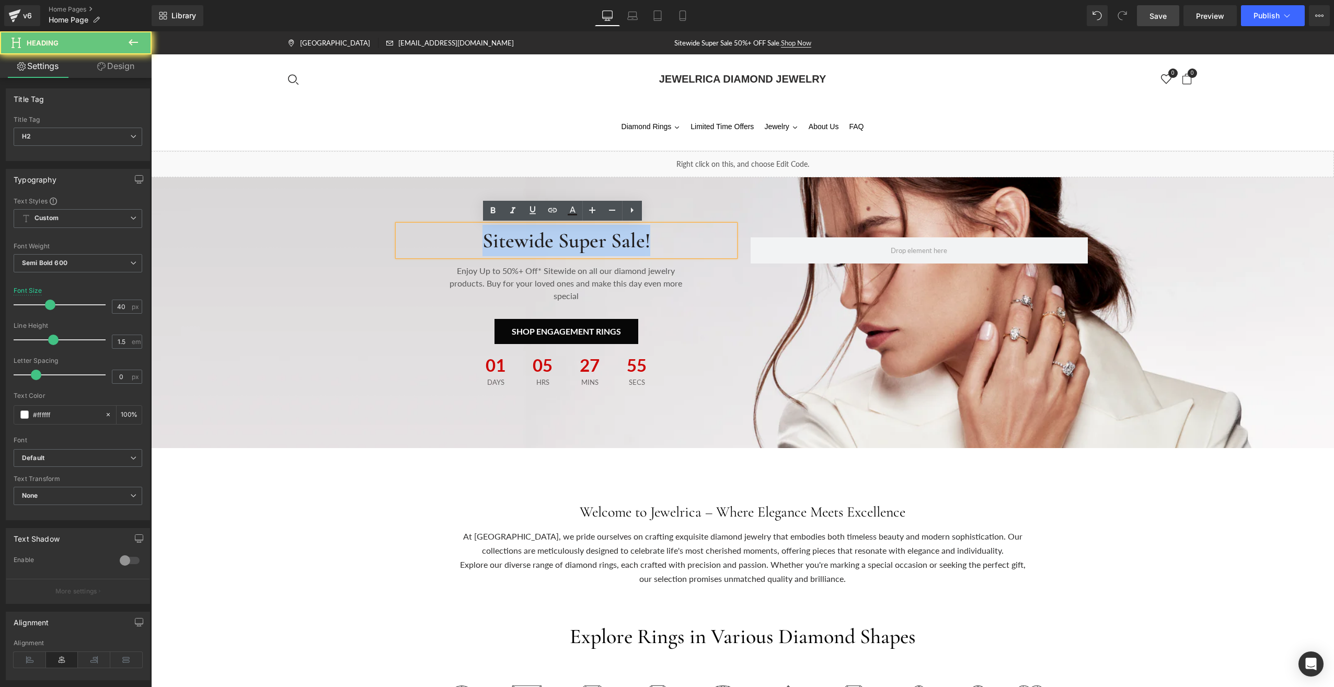
click at [585, 242] on span "Sitewide Super Sale!" at bounding box center [566, 240] width 168 height 25
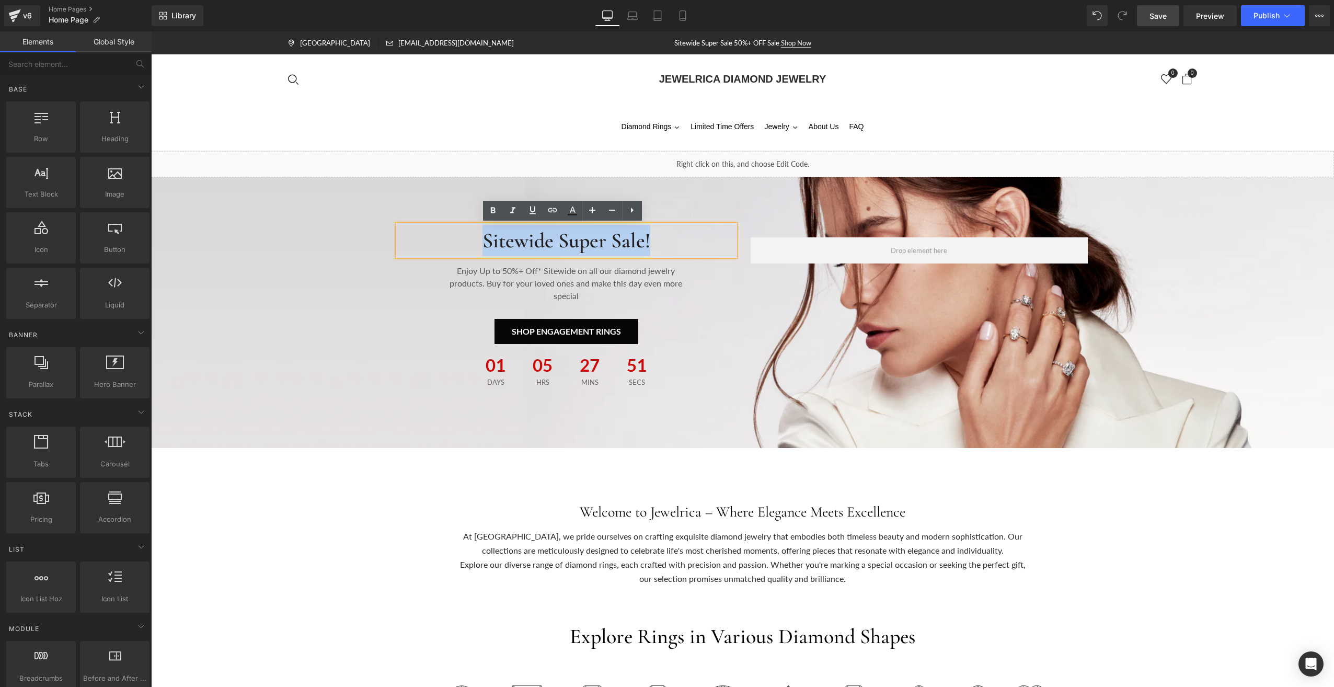
click at [747, 75] on link "Jewelrica Diamond Jewelry" at bounding box center [742, 79] width 167 height 18
